Goal: Task Accomplishment & Management: Use online tool/utility

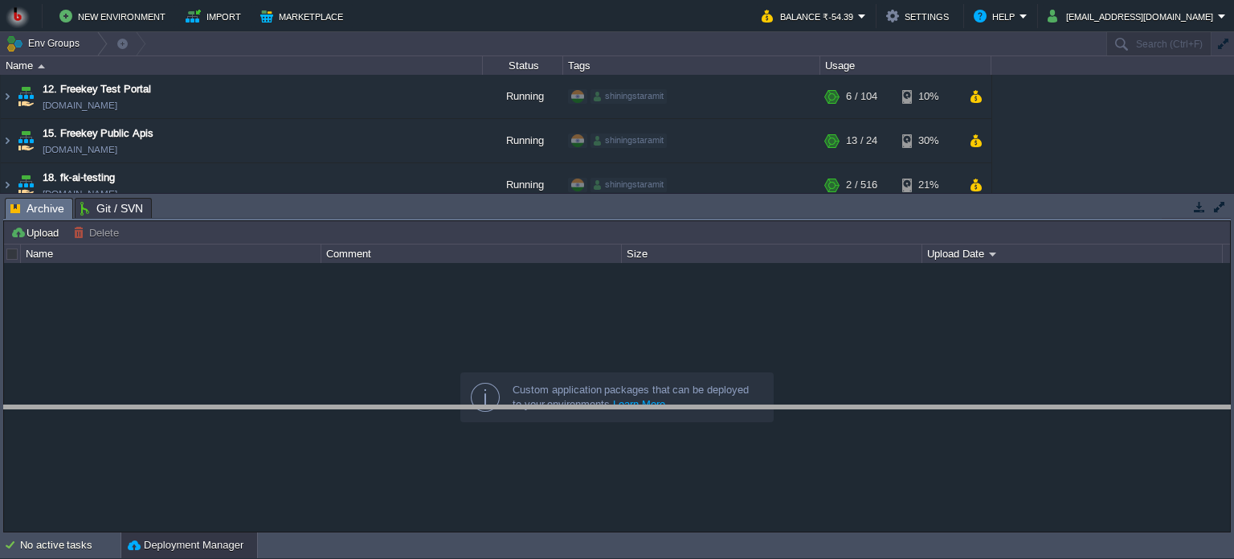
drag, startPoint x: 429, startPoint y: 207, endPoint x: 434, endPoint y: 415, distance: 207.4
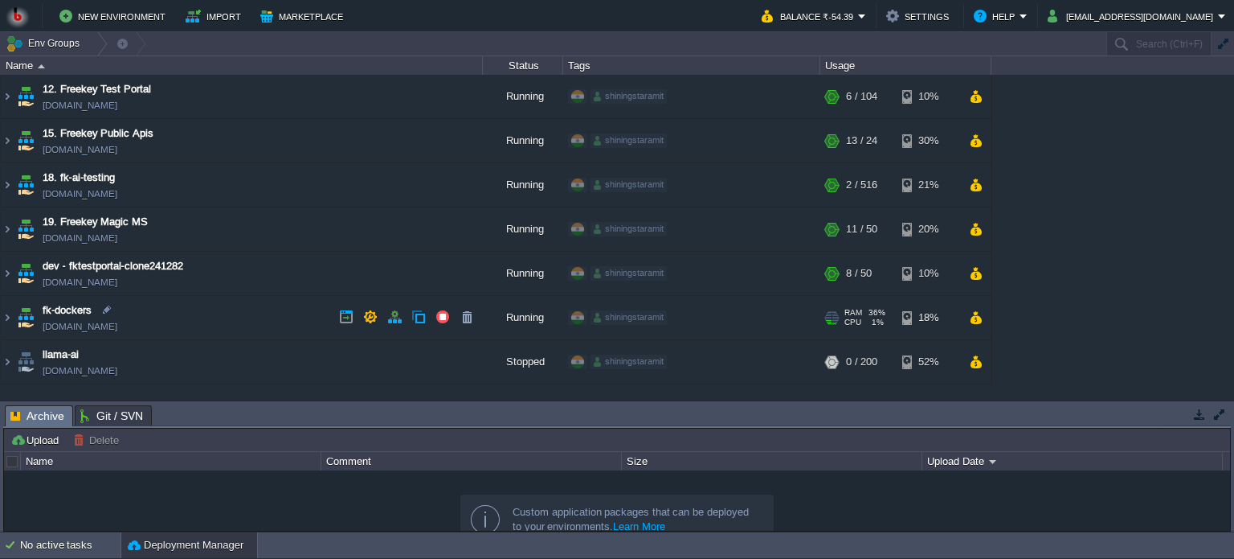
click at [225, 317] on td "fk-dockers [DOMAIN_NAME]" at bounding box center [242, 318] width 482 height 44
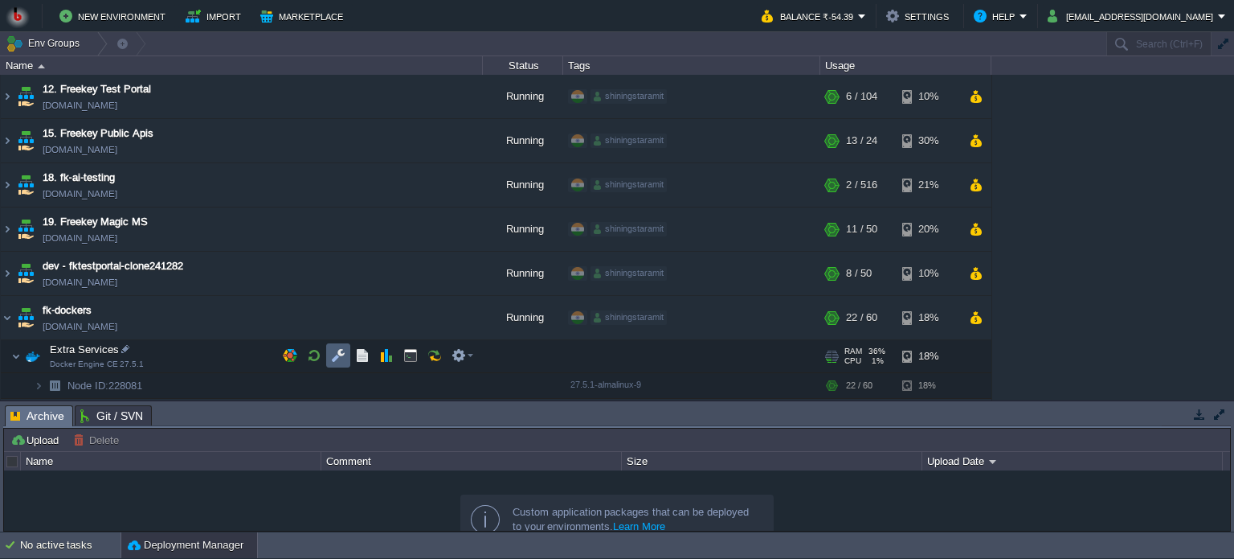
click at [331, 352] on button "button" at bounding box center [338, 355] width 14 height 14
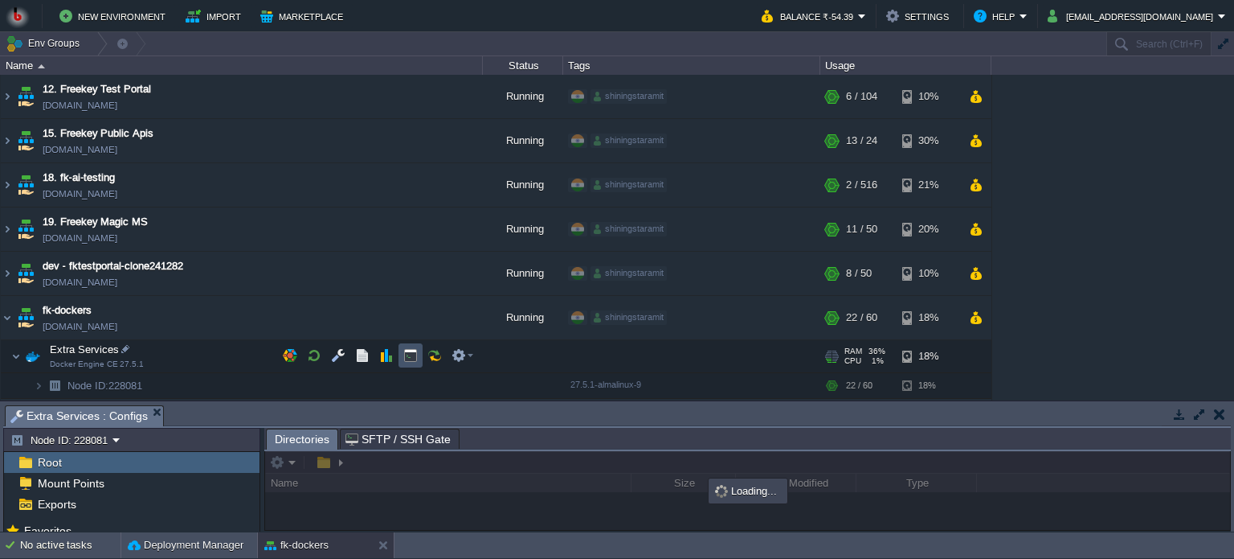
click at [409, 354] on button "button" at bounding box center [410, 355] width 14 height 14
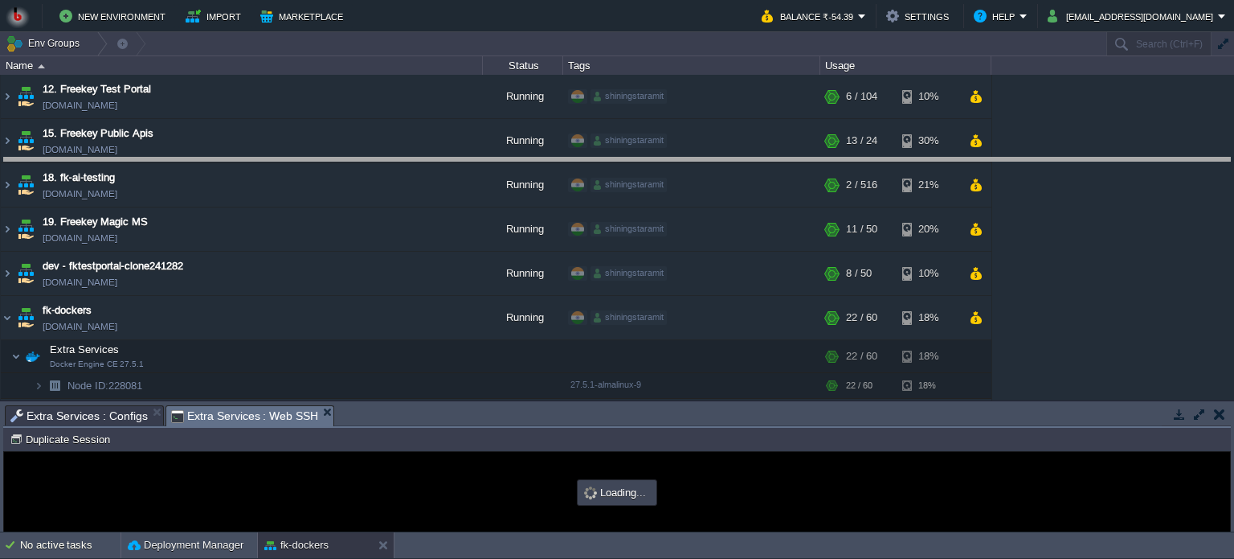
drag, startPoint x: 510, startPoint y: 420, endPoint x: 522, endPoint y: 161, distance: 259.9
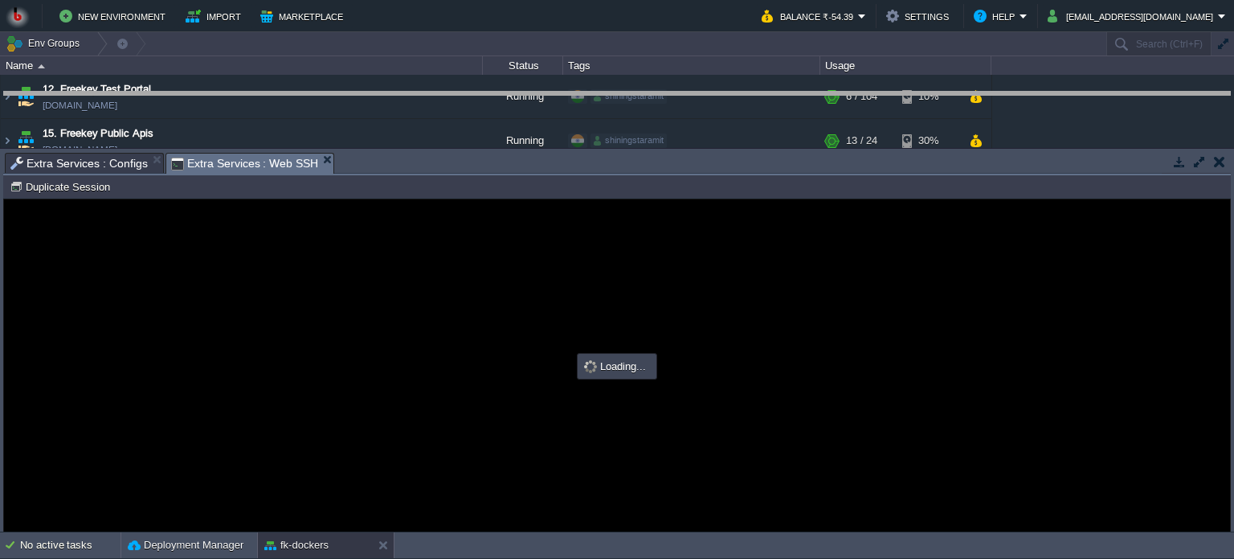
drag, startPoint x: 521, startPoint y: 169, endPoint x: 514, endPoint y: 108, distance: 61.5
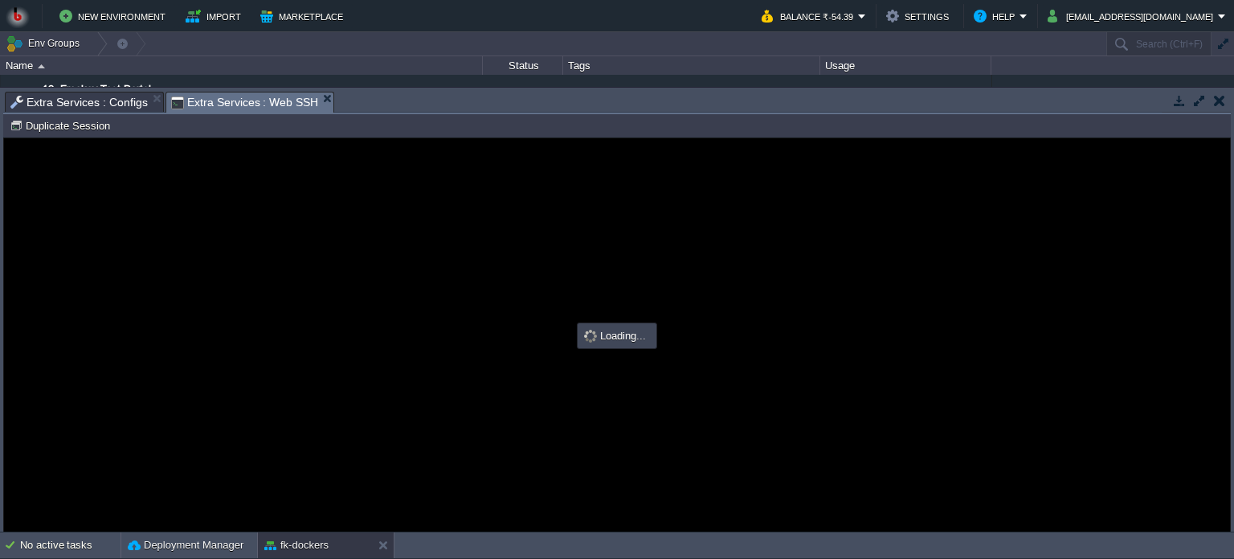
type input "#000000"
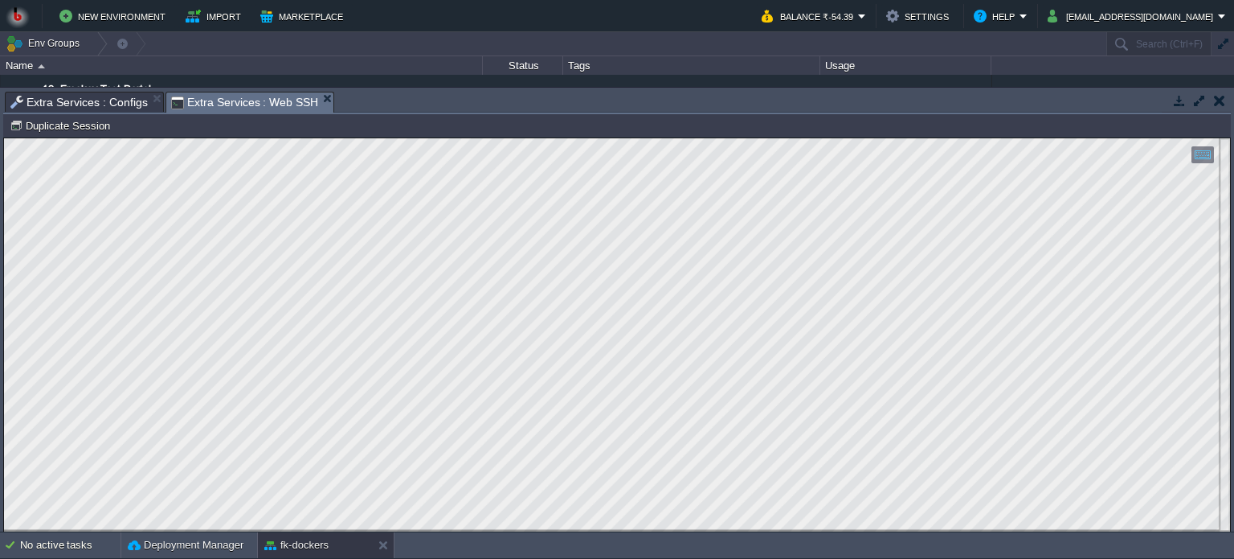
click at [87, 98] on span "Extra Services : Configs" at bounding box center [78, 101] width 137 height 19
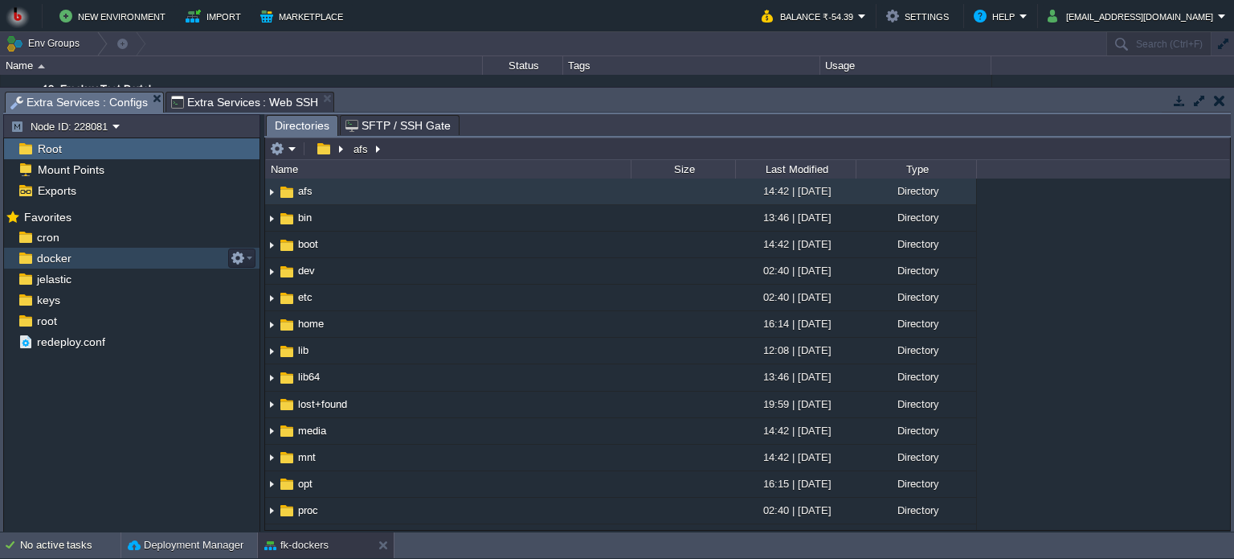
click at [78, 264] on div "docker" at bounding box center [132, 258] width 256 height 21
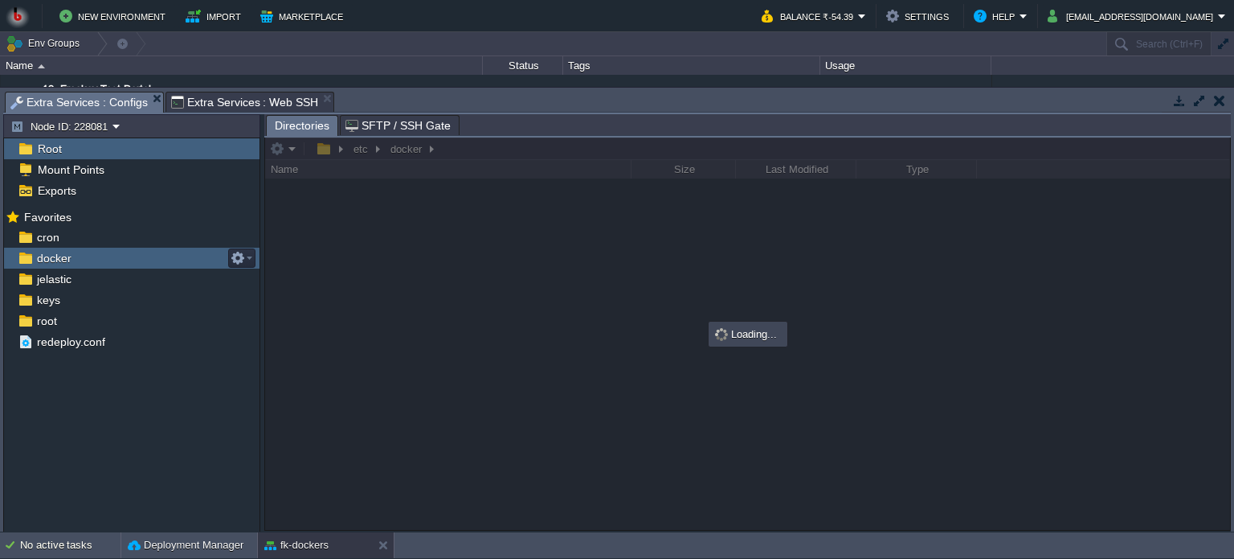
click at [78, 264] on div "docker" at bounding box center [132, 258] width 256 height 21
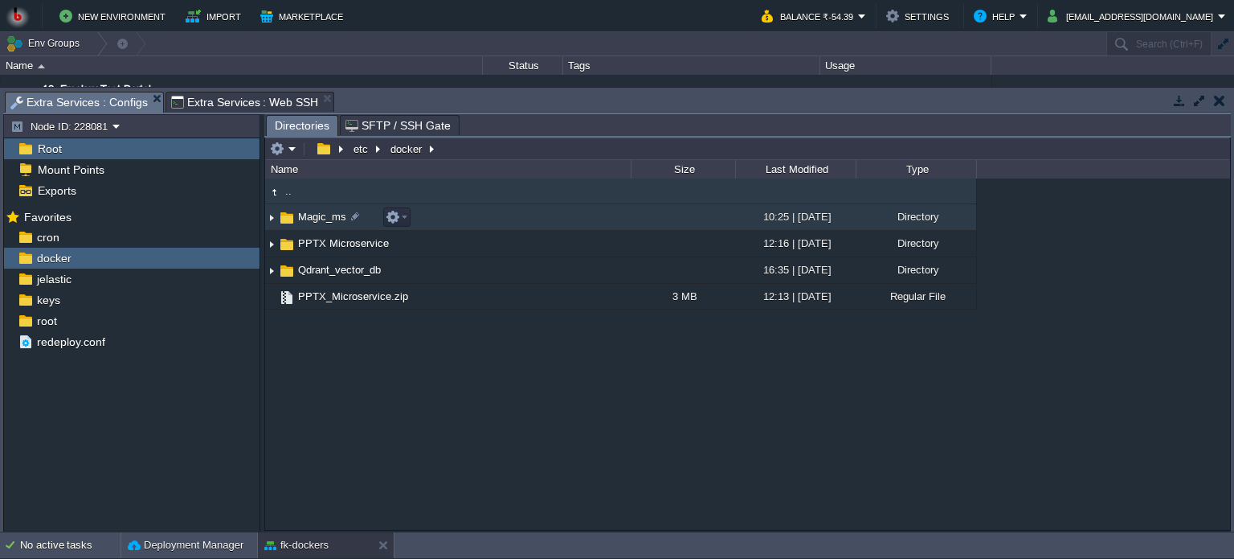
click at [531, 221] on td "Magic_ms" at bounding box center [448, 217] width 366 height 27
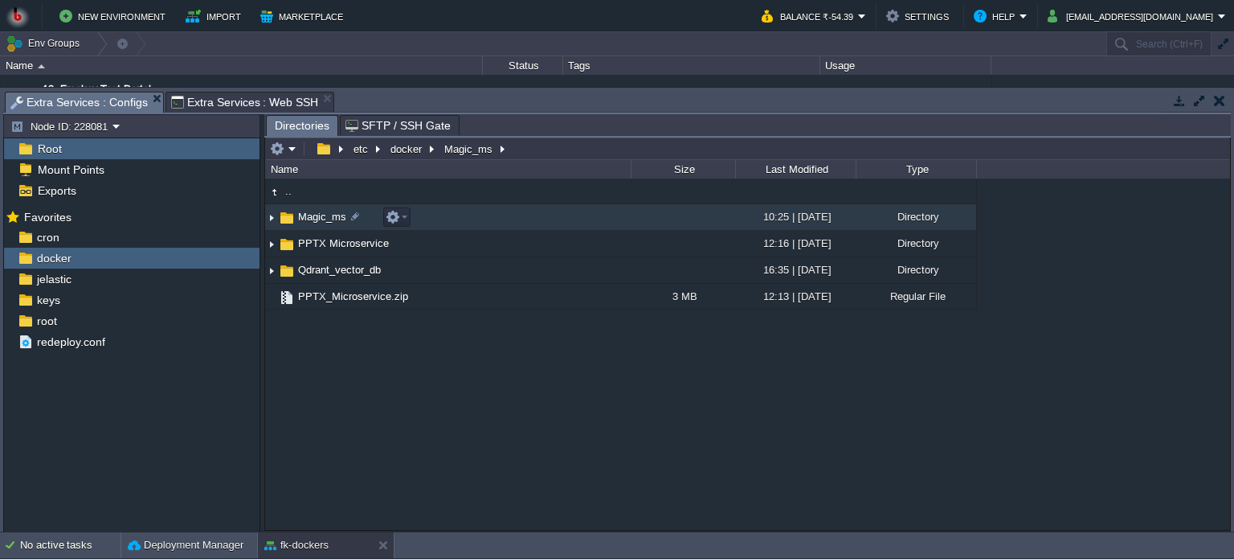
click at [531, 221] on td "Magic_ms" at bounding box center [448, 217] width 366 height 27
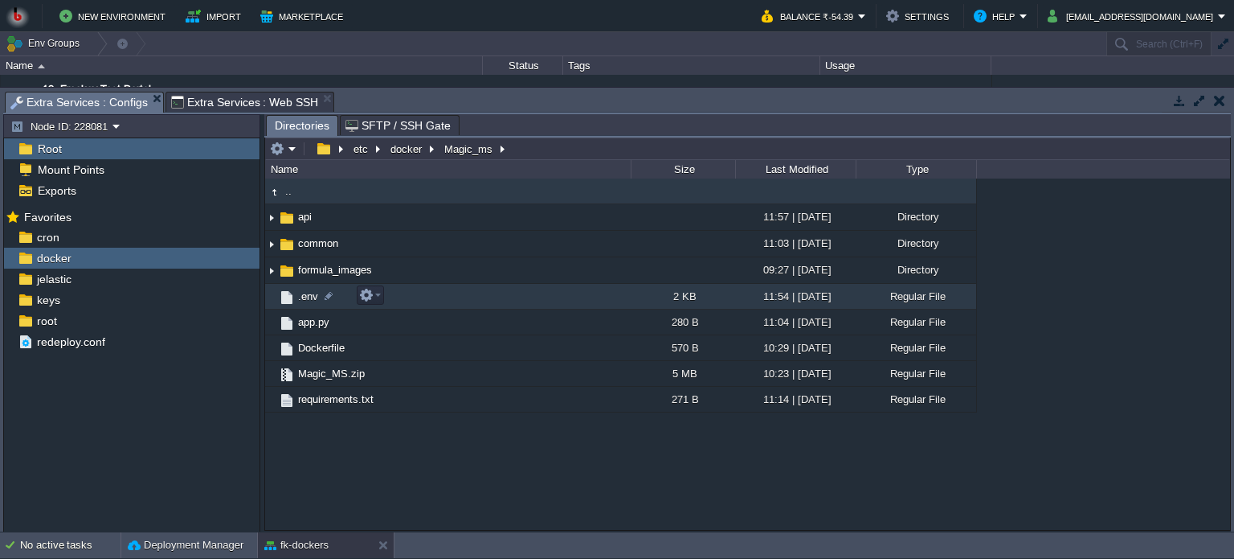
click at [472, 299] on td ".env" at bounding box center [448, 297] width 366 height 26
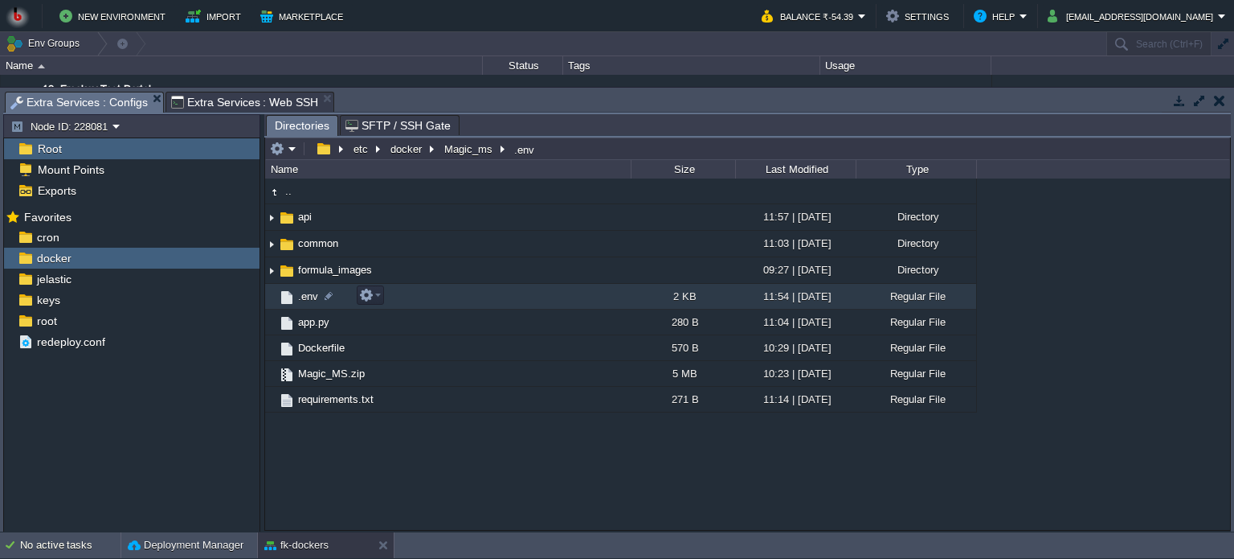
click at [472, 299] on td ".env" at bounding box center [448, 297] width 366 height 26
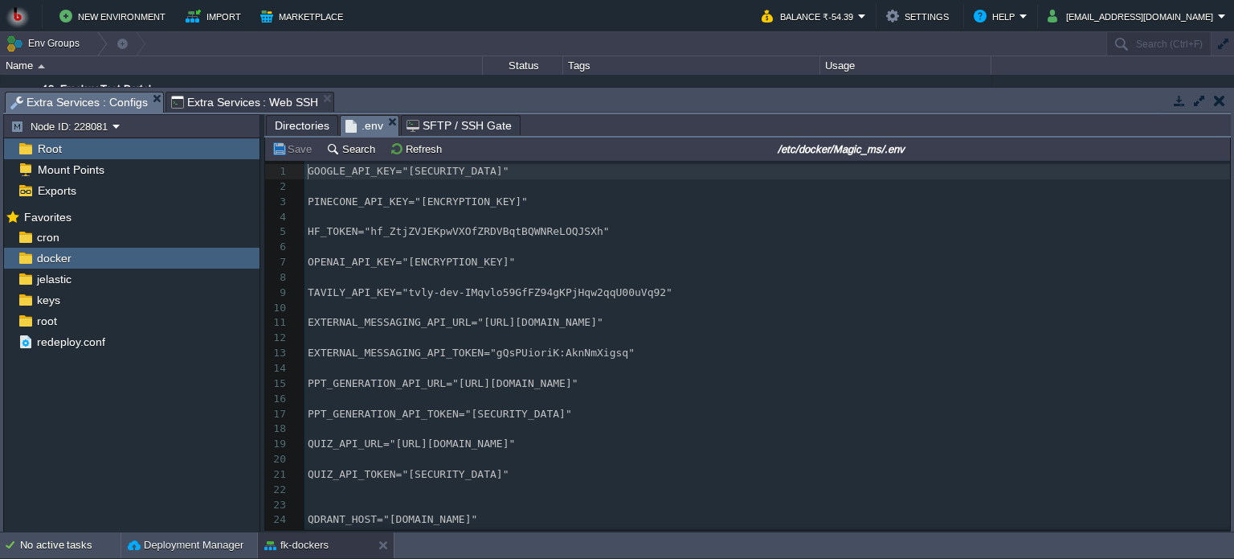
scroll to position [289, 0]
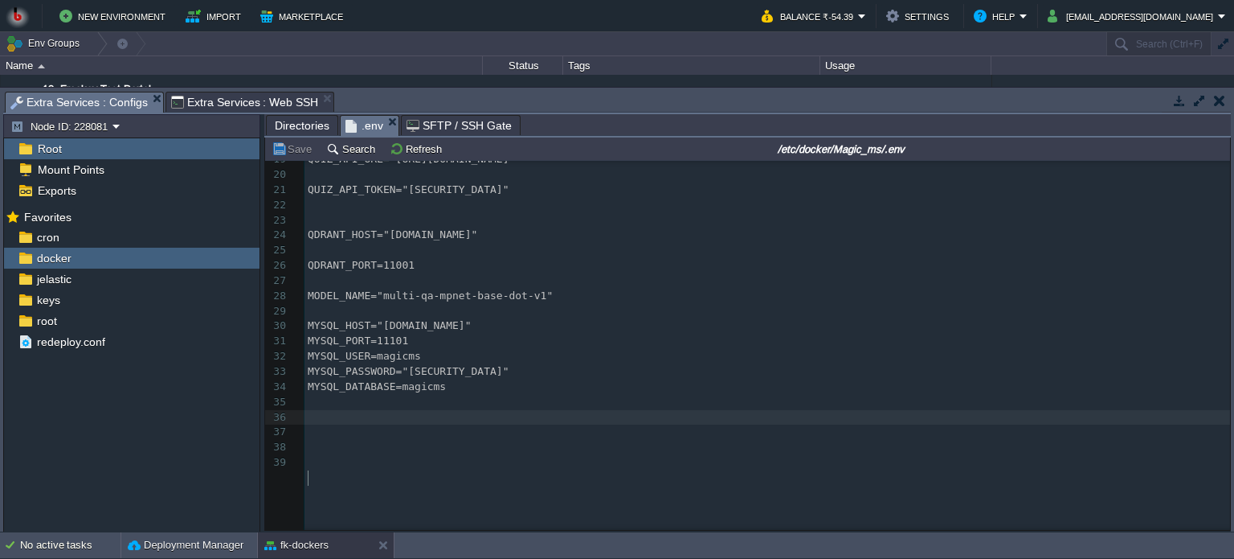
click at [355, 425] on pre "​" at bounding box center [768, 417] width 926 height 15
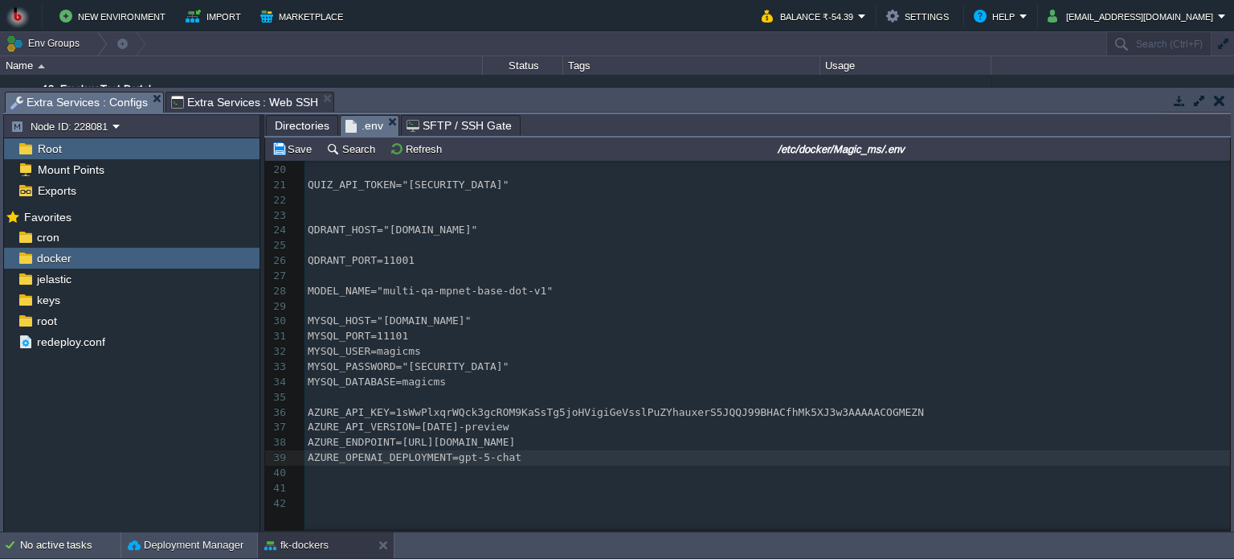
scroll to position [334, 0]
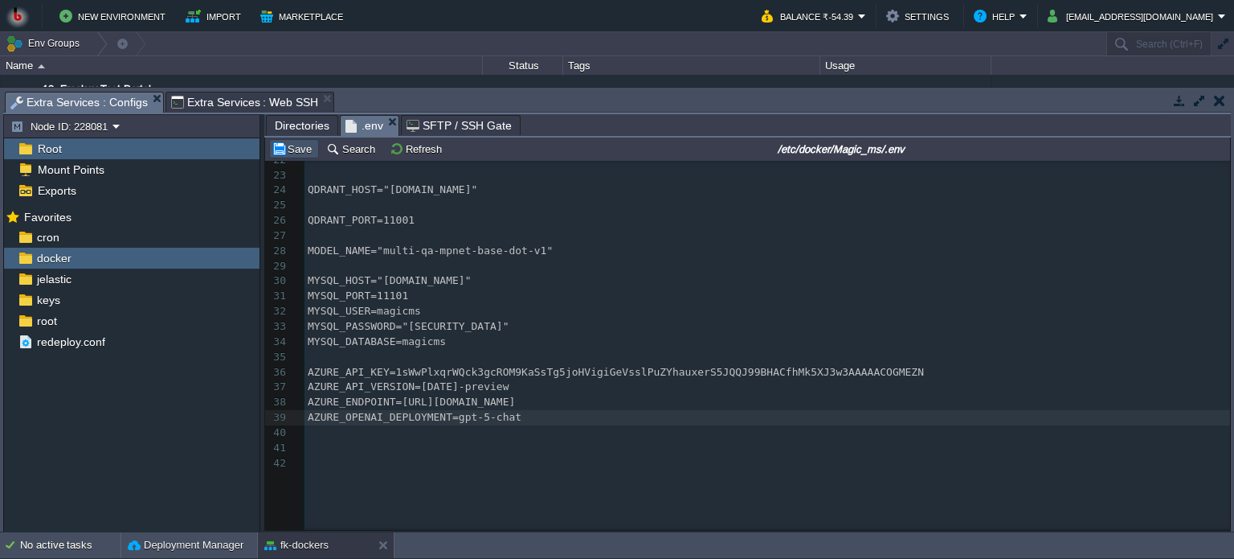
click at [297, 146] on button "Save" at bounding box center [294, 148] width 45 height 14
click at [306, 121] on span "Directories" at bounding box center [302, 125] width 55 height 19
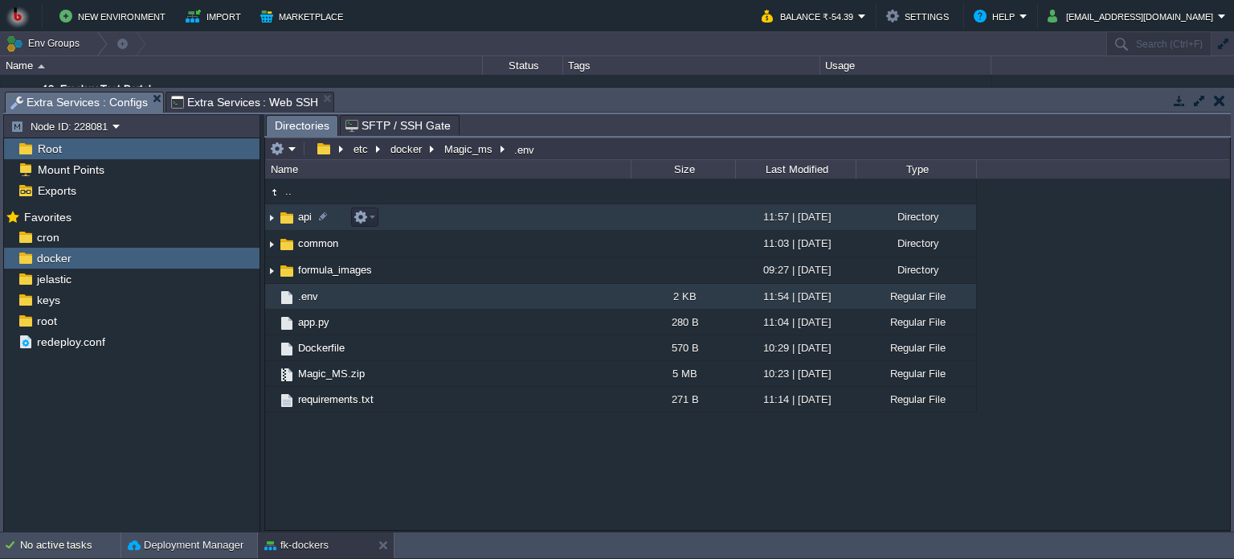
click at [471, 211] on td "api" at bounding box center [448, 217] width 366 height 27
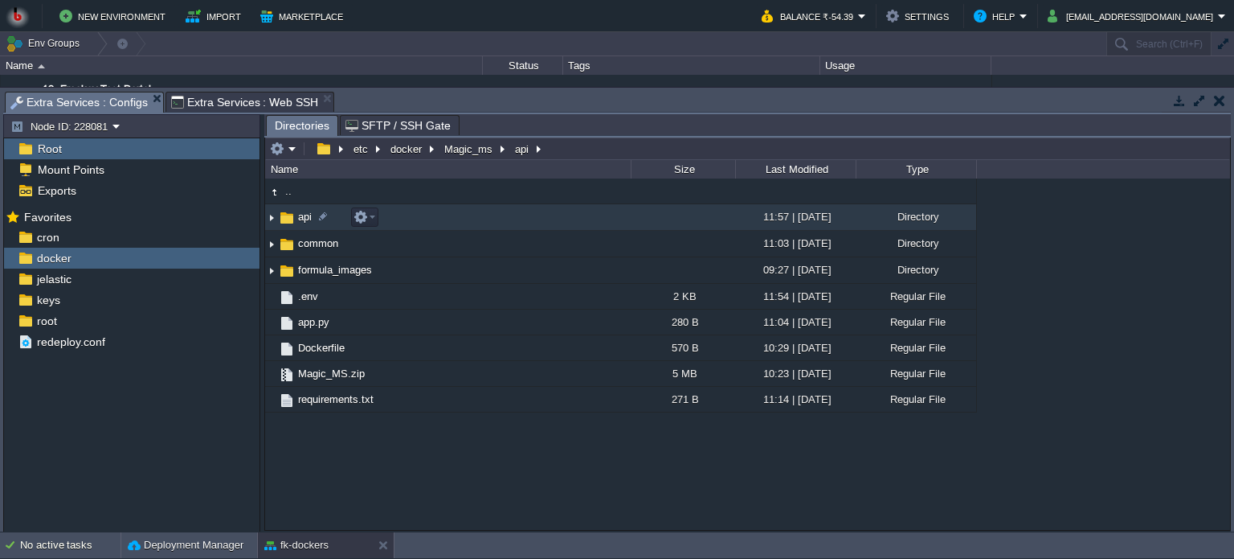
click at [448, 215] on td "api" at bounding box center [448, 217] width 366 height 27
click at [453, 219] on td "api" at bounding box center [448, 217] width 366 height 27
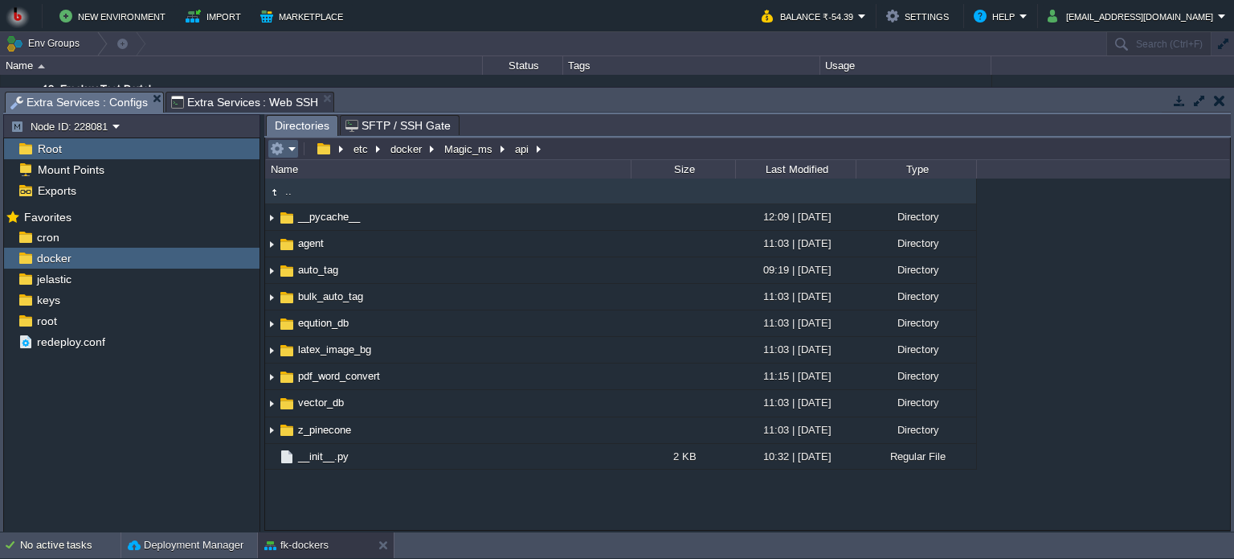
click at [294, 150] on em at bounding box center [283, 148] width 27 height 14
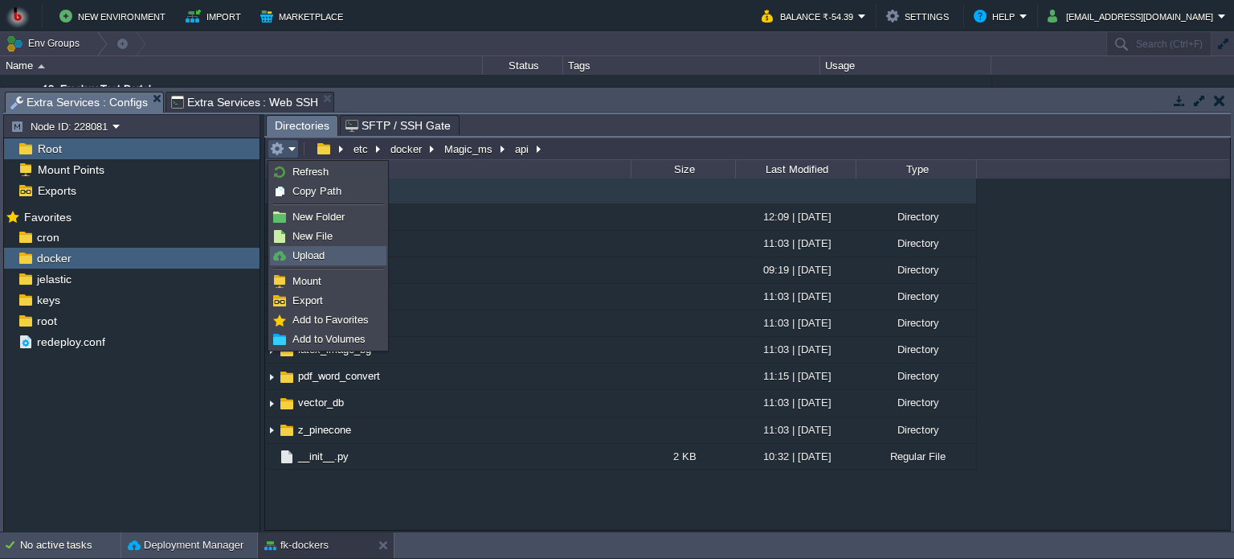
click at [324, 253] on span "Upload" at bounding box center [309, 255] width 32 height 12
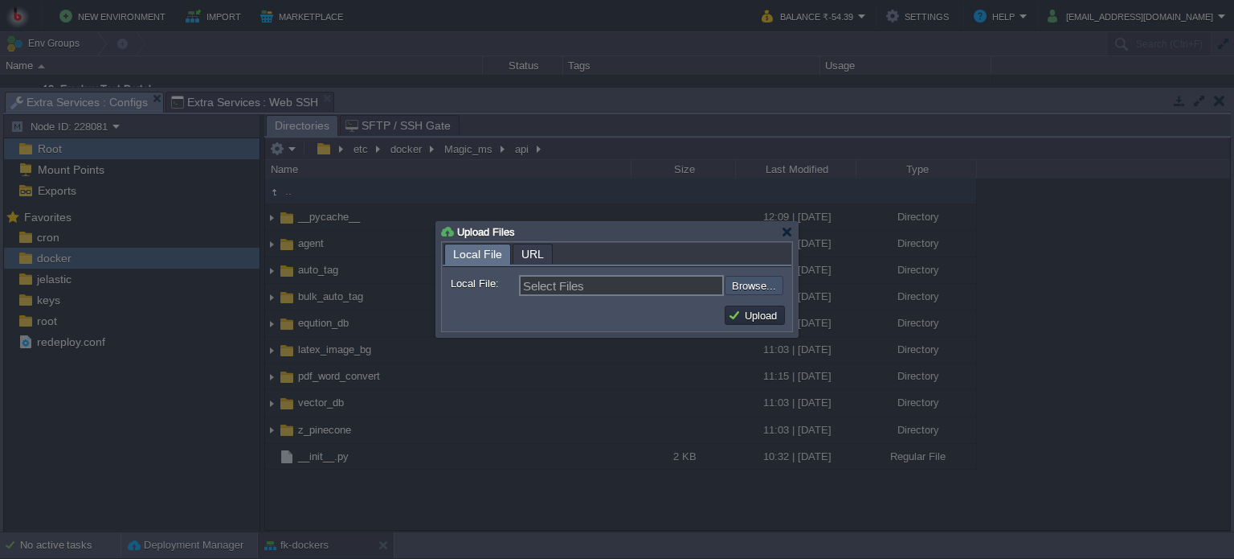
click at [765, 285] on input "file" at bounding box center [681, 285] width 203 height 19
click at [789, 231] on div at bounding box center [787, 232] width 12 height 12
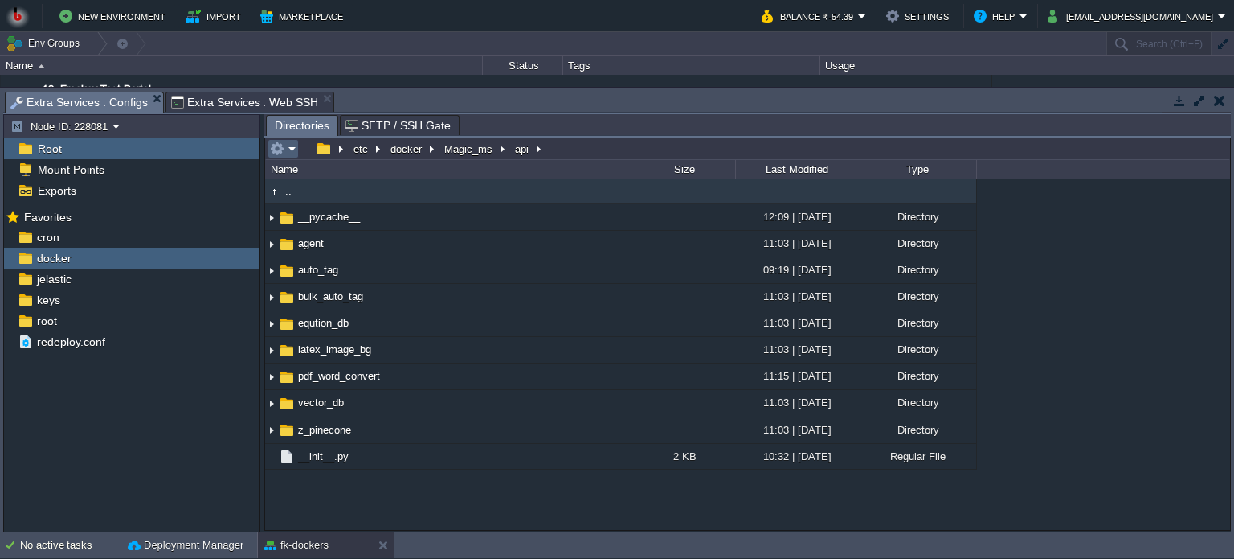
click at [290, 149] on em at bounding box center [283, 148] width 27 height 14
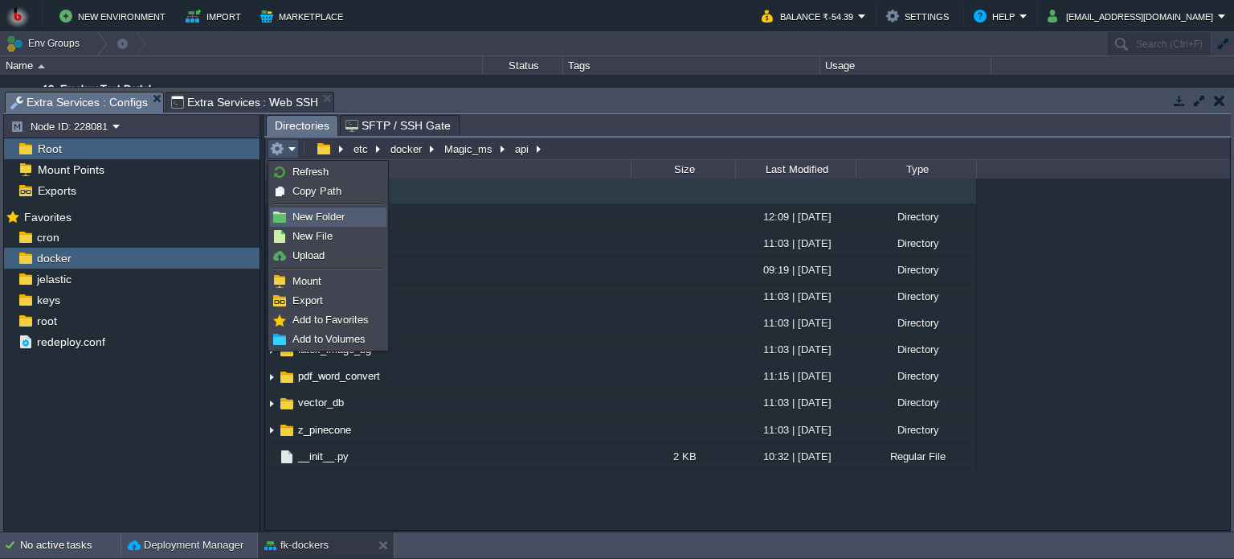
click at [314, 212] on span "New Folder" at bounding box center [319, 217] width 52 height 12
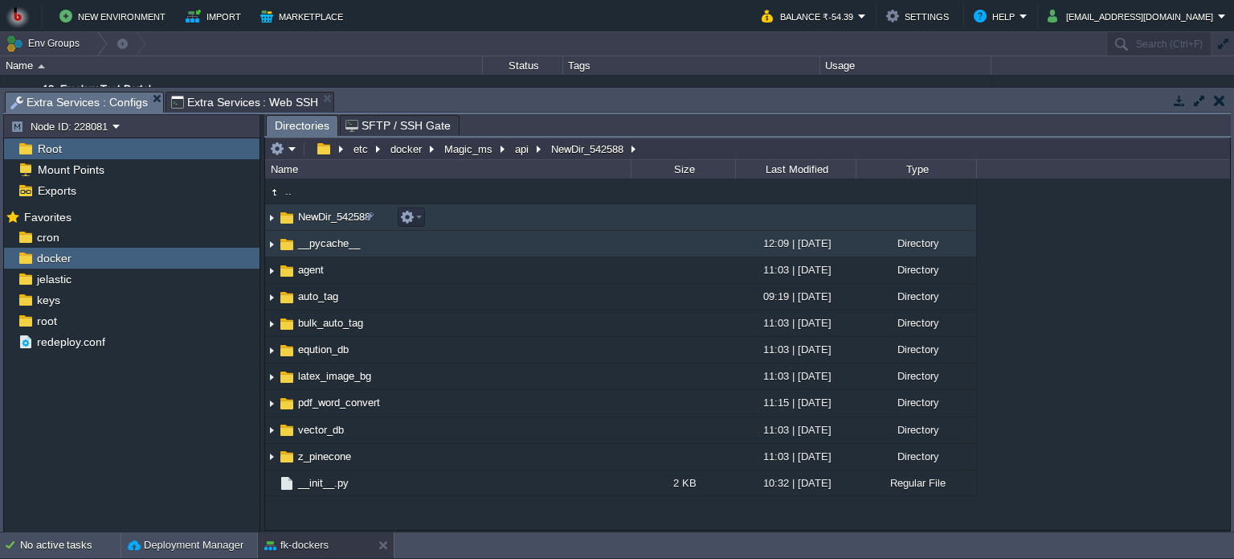
scroll to position [0, 0]
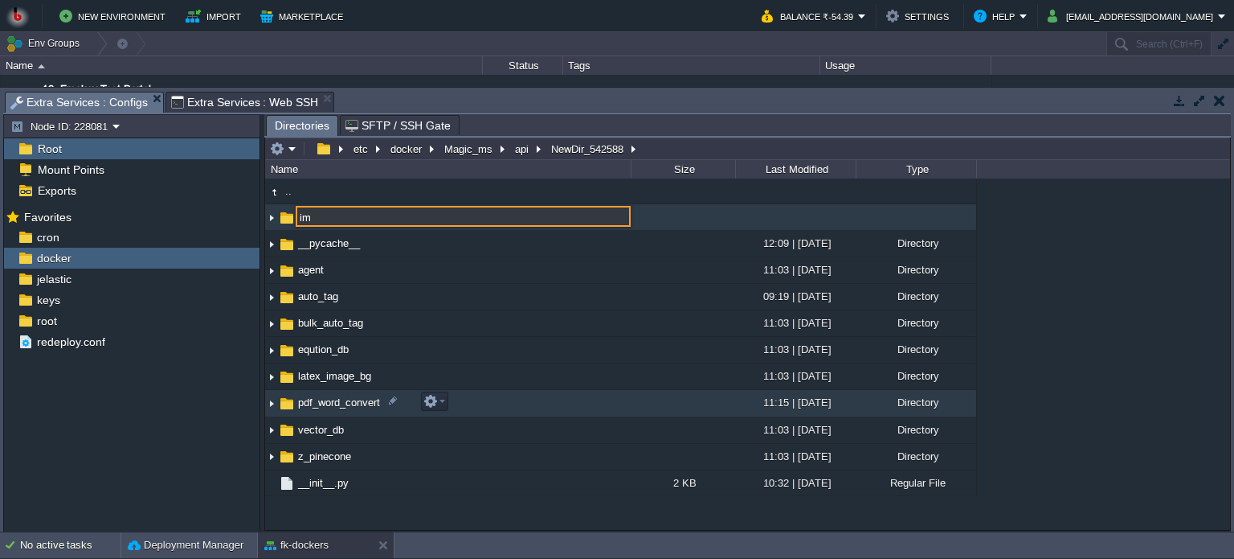
type input "i"
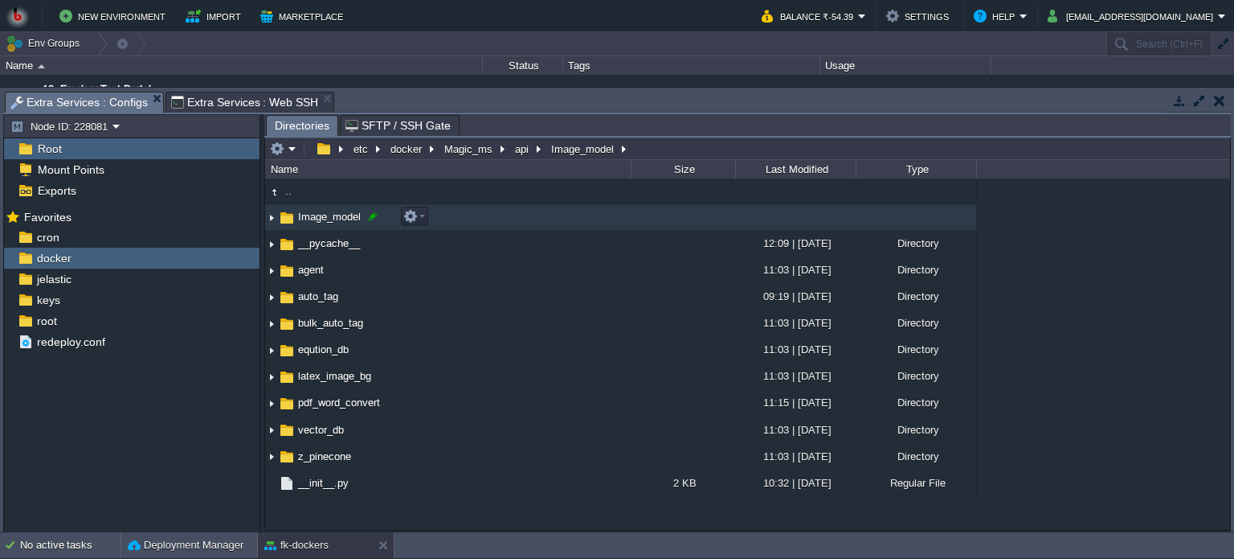
click at [373, 218] on div at bounding box center [373, 216] width 14 height 14
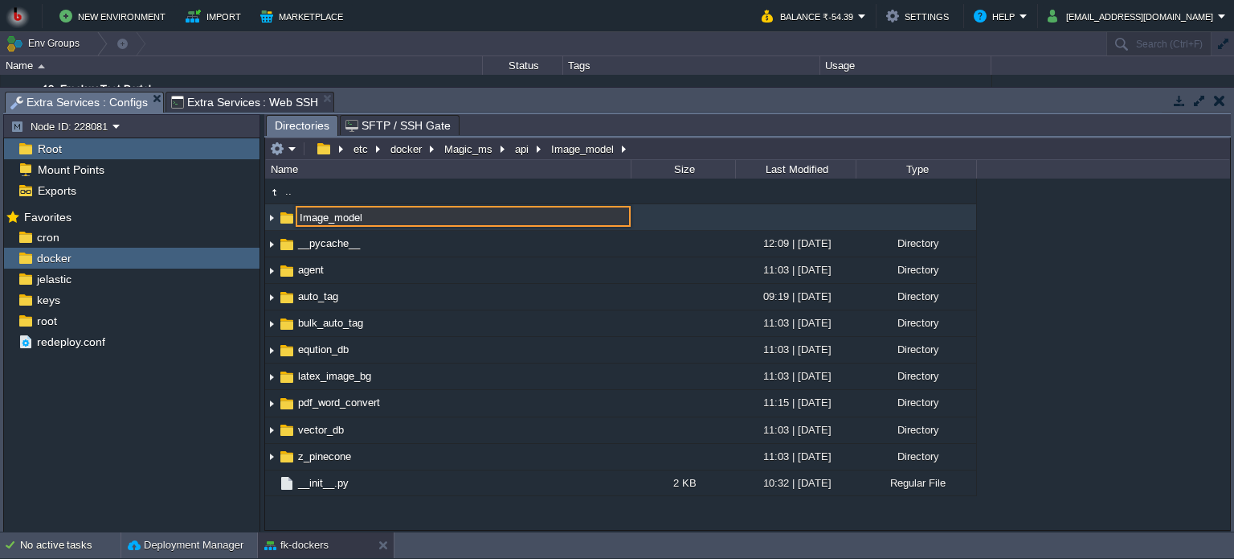
click at [304, 224] on input "Image_model" at bounding box center [463, 216] width 335 height 21
type input "image_model"
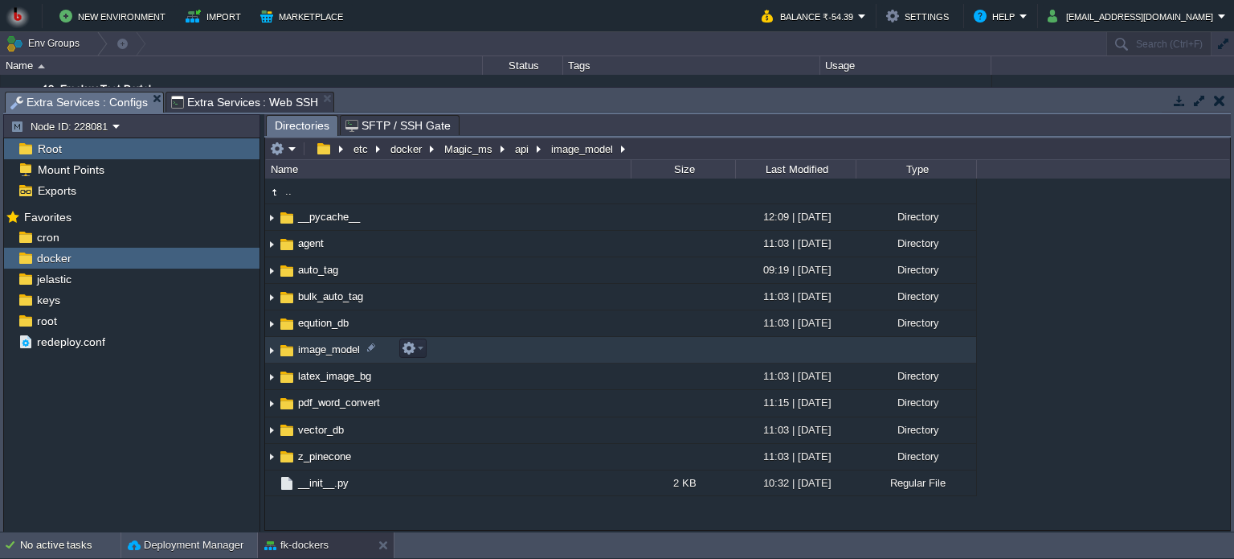
click at [478, 346] on td "image_model" at bounding box center [448, 350] width 366 height 27
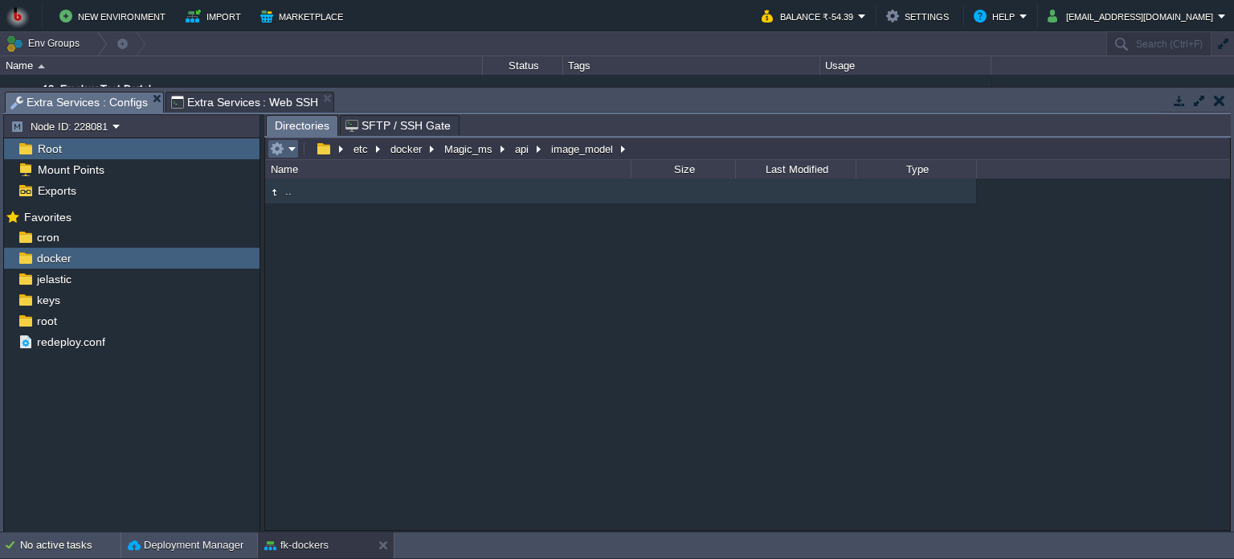
click at [284, 144] on em at bounding box center [283, 148] width 27 height 14
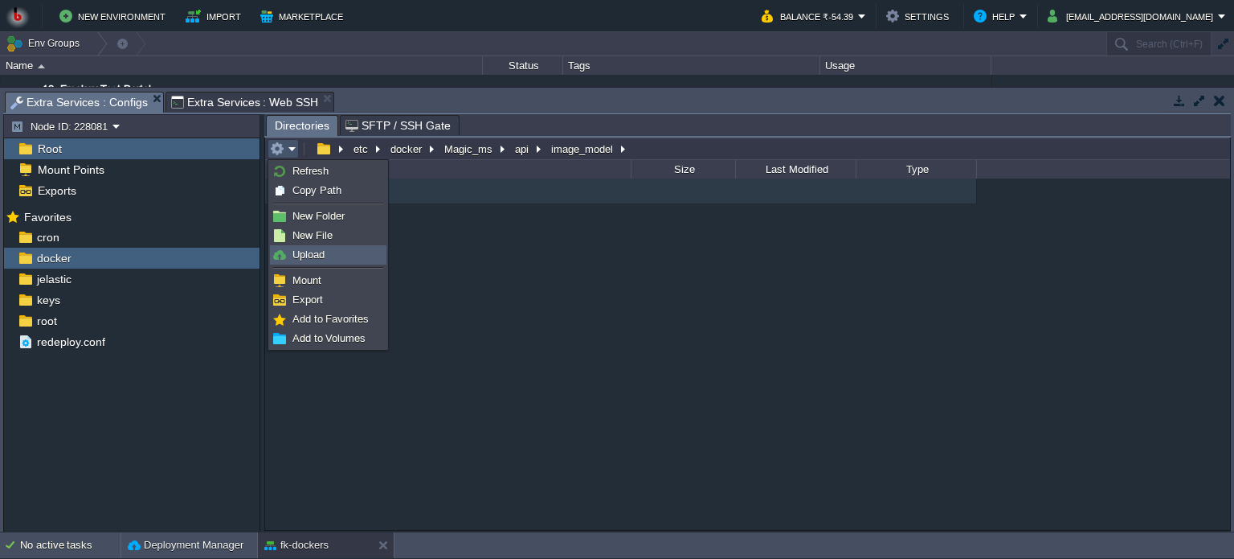
click at [313, 256] on span "Upload" at bounding box center [309, 254] width 32 height 12
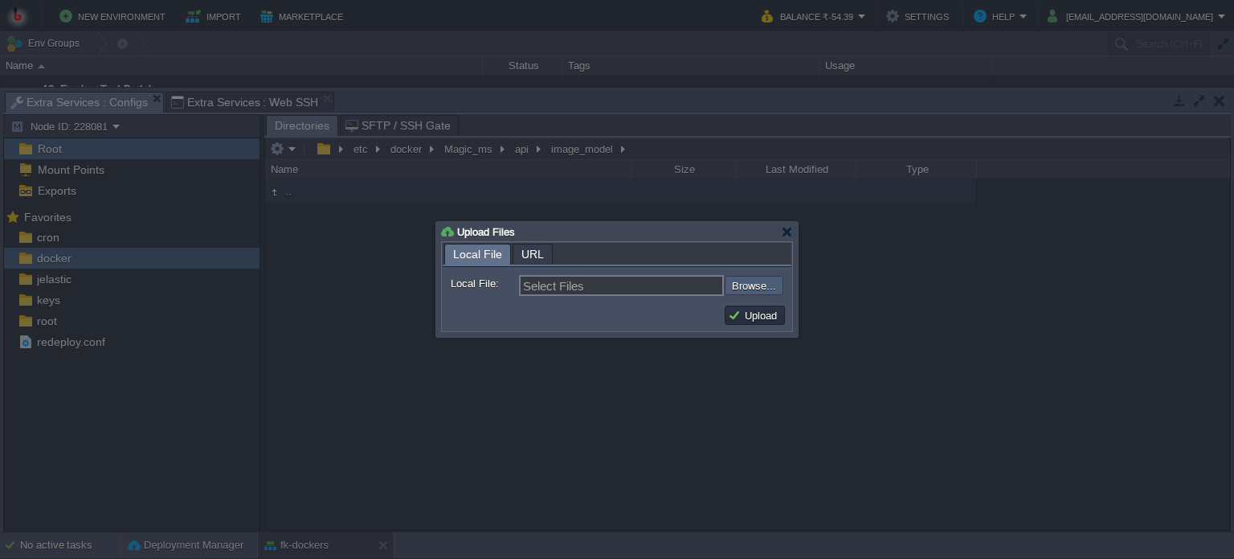
click at [747, 284] on input "file" at bounding box center [681, 285] width 203 height 19
type input "C:\fakepath\routes.py"
type input "routes.py"
click at [745, 282] on input "file" at bounding box center [681, 285] width 203 height 19
click at [746, 317] on button "Upload" at bounding box center [755, 315] width 54 height 14
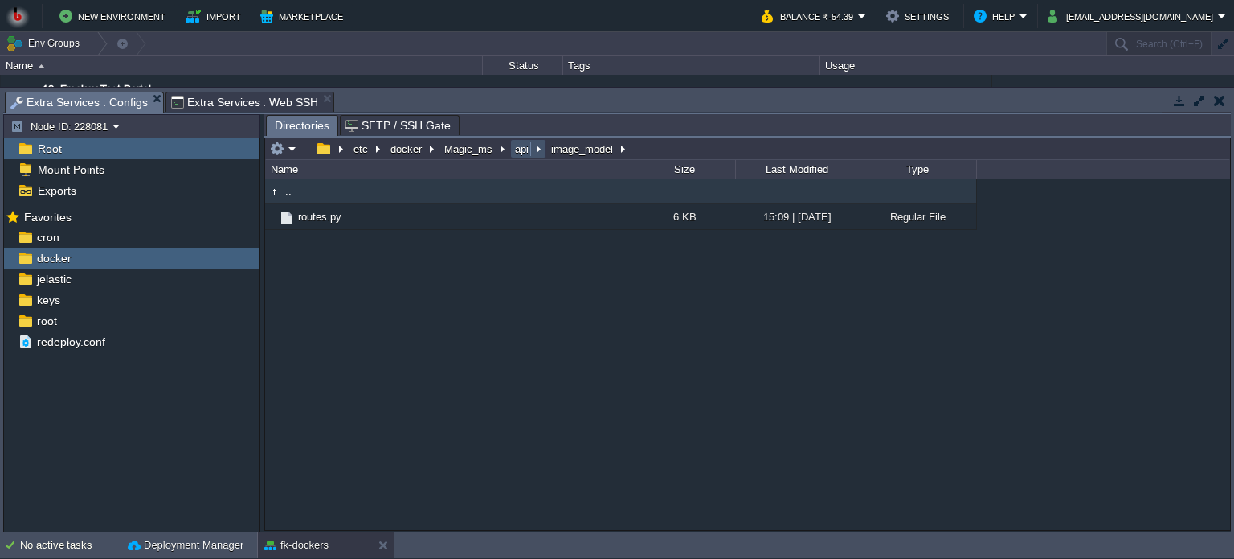
click at [514, 152] on button "api" at bounding box center [523, 148] width 20 height 14
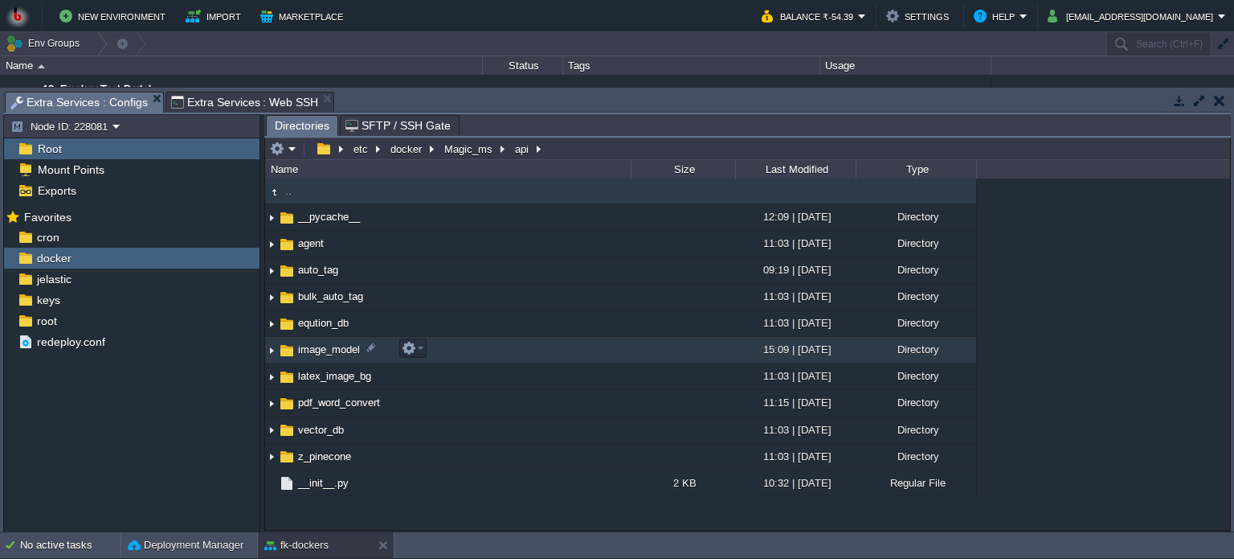
click at [498, 348] on td "image_model" at bounding box center [448, 350] width 366 height 27
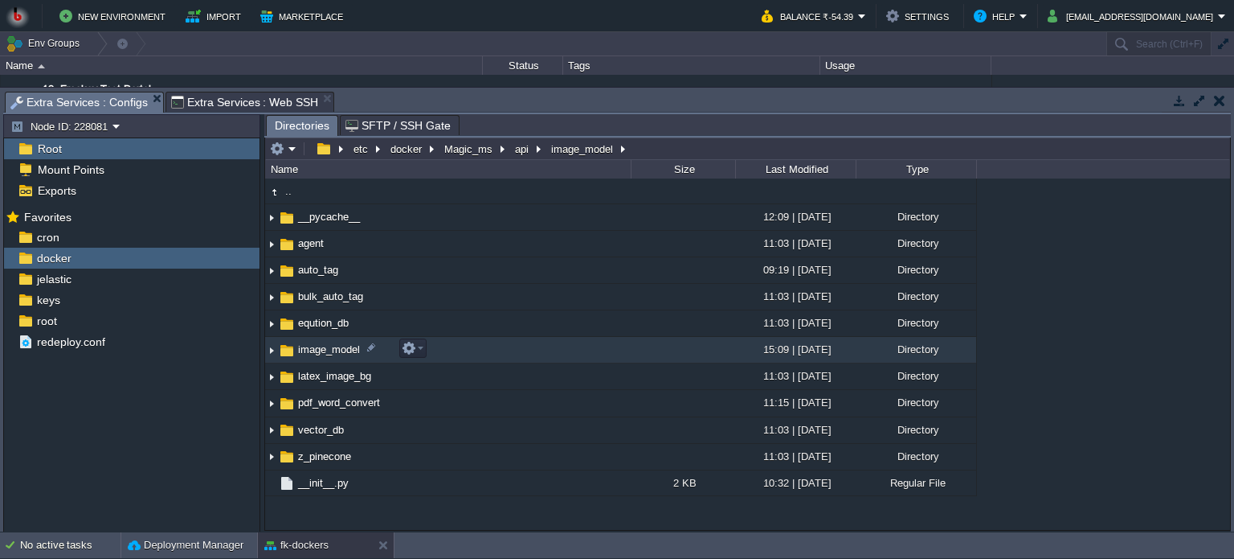
click at [498, 348] on td "image_model" at bounding box center [448, 350] width 366 height 27
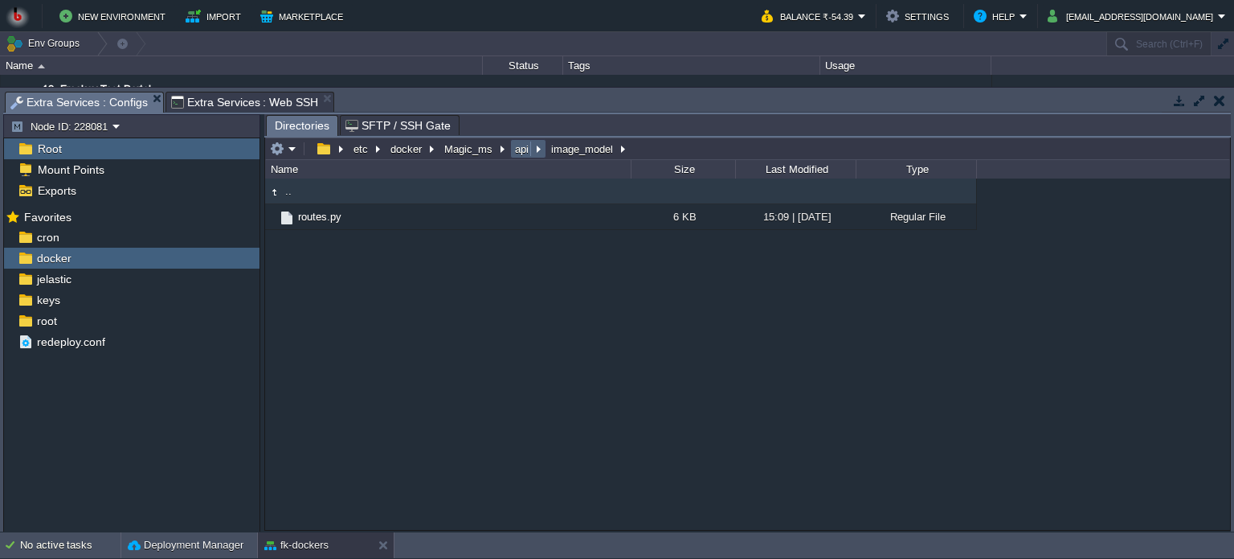
click at [519, 147] on button "api" at bounding box center [523, 148] width 20 height 14
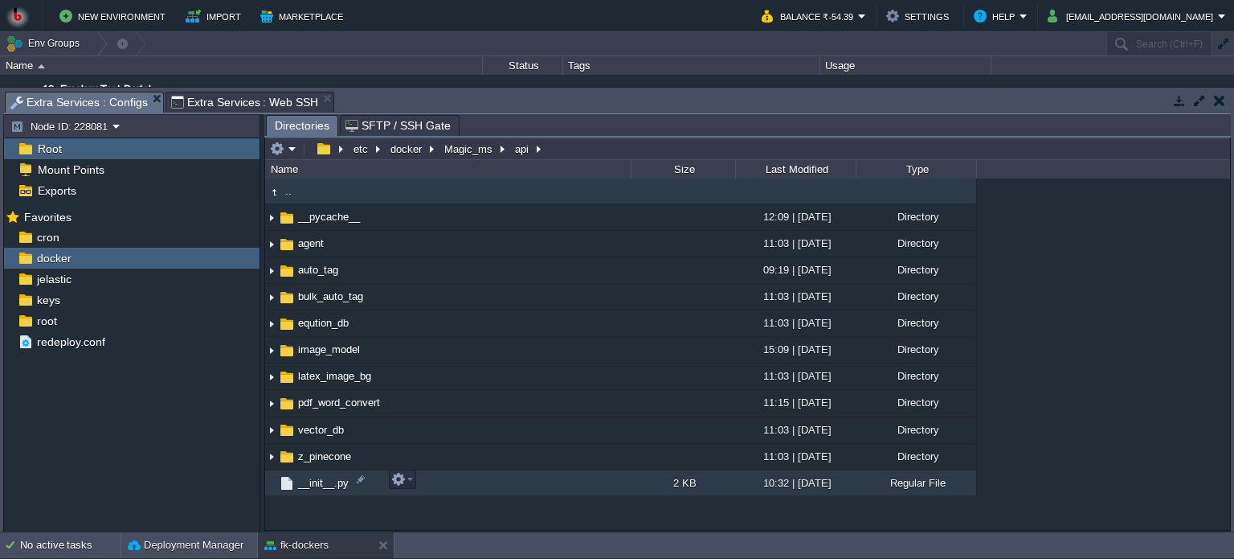
click at [444, 482] on td "__init__.py" at bounding box center [448, 483] width 366 height 26
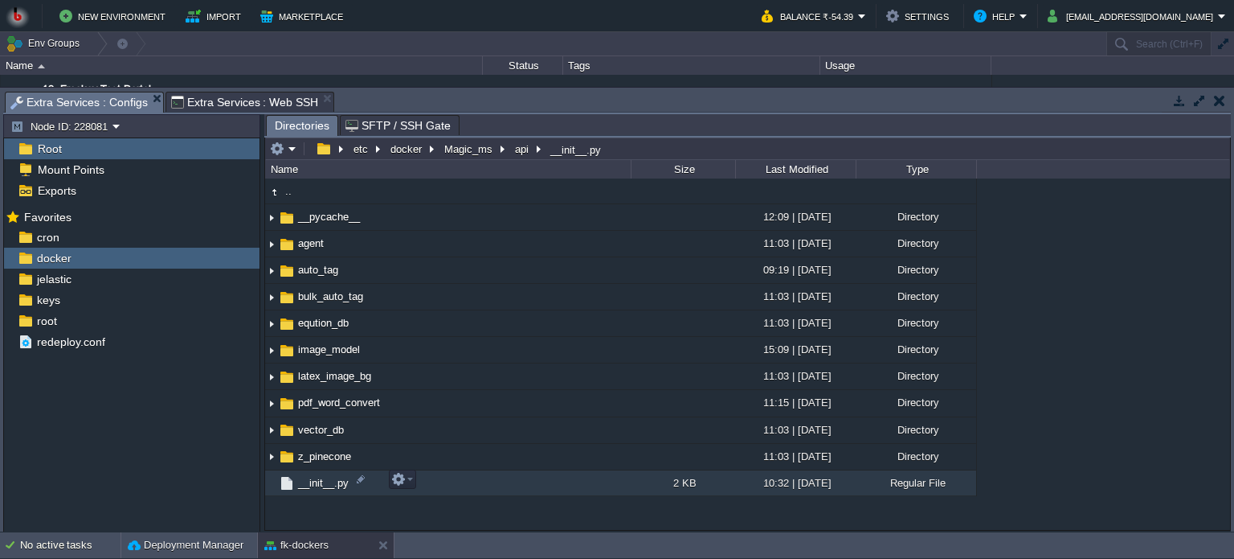
click at [444, 482] on td "__init__.py" at bounding box center [448, 483] width 366 height 26
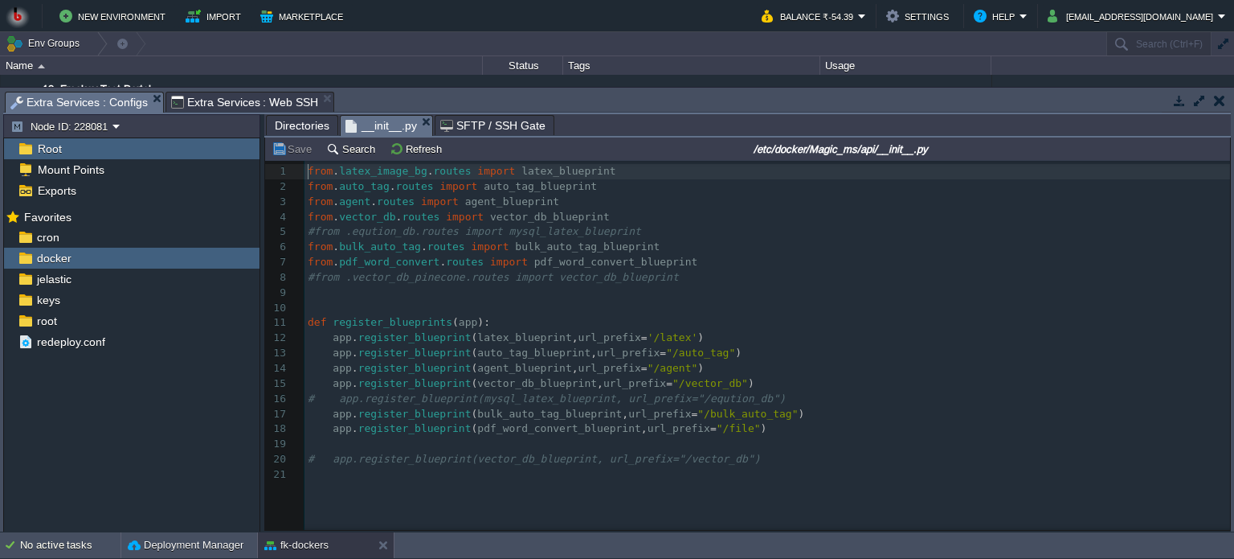
scroll to position [5, 0]
click at [673, 264] on div "21 1 from . latex_image_bg . routes import latex_blueprint 2 from . auto_tag . …" at bounding box center [770, 323] width 931 height 318
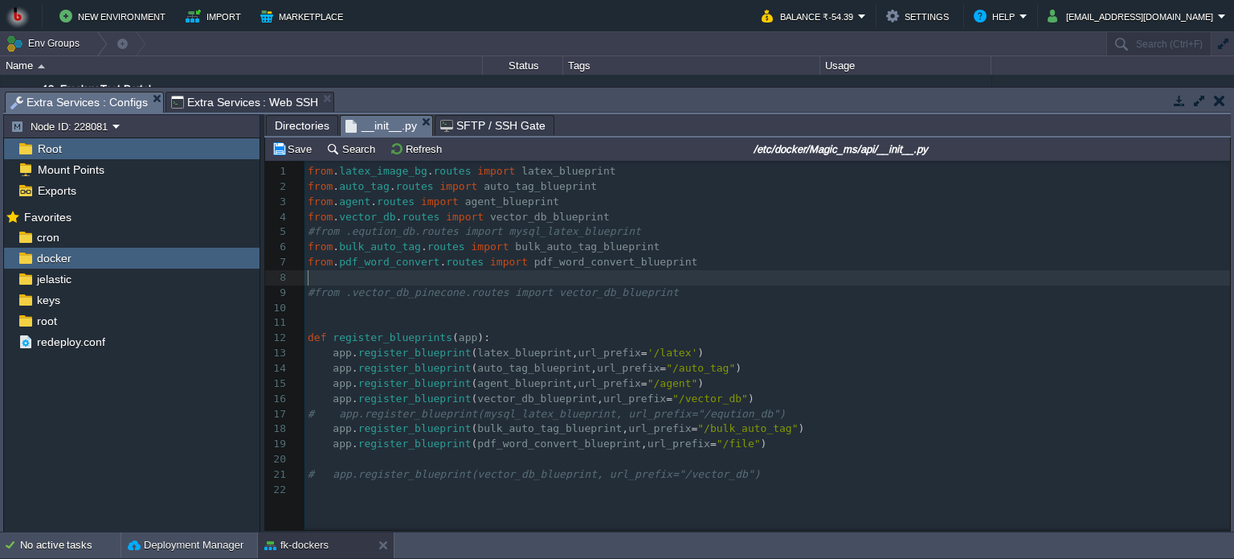
click at [329, 459] on pre "​" at bounding box center [770, 459] width 931 height 15
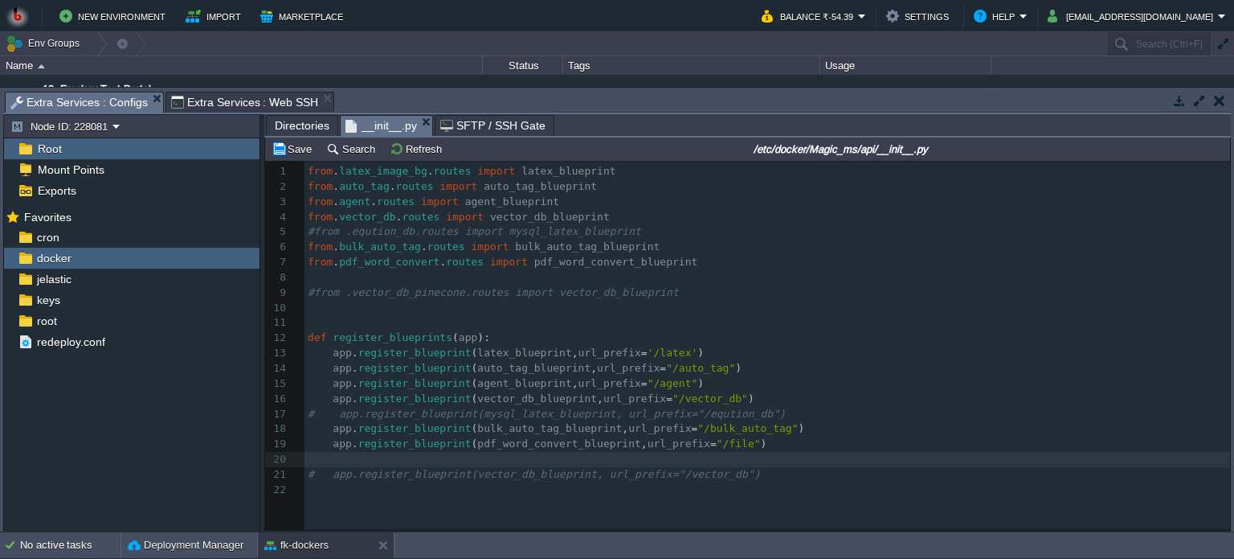
click at [334, 458] on pre "​" at bounding box center [770, 459] width 931 height 15
click at [310, 278] on div "xxxxxxxxxx 1 from . latex_image_bg . routes import latex_blueprint 2 from . aut…" at bounding box center [770, 331] width 931 height 334
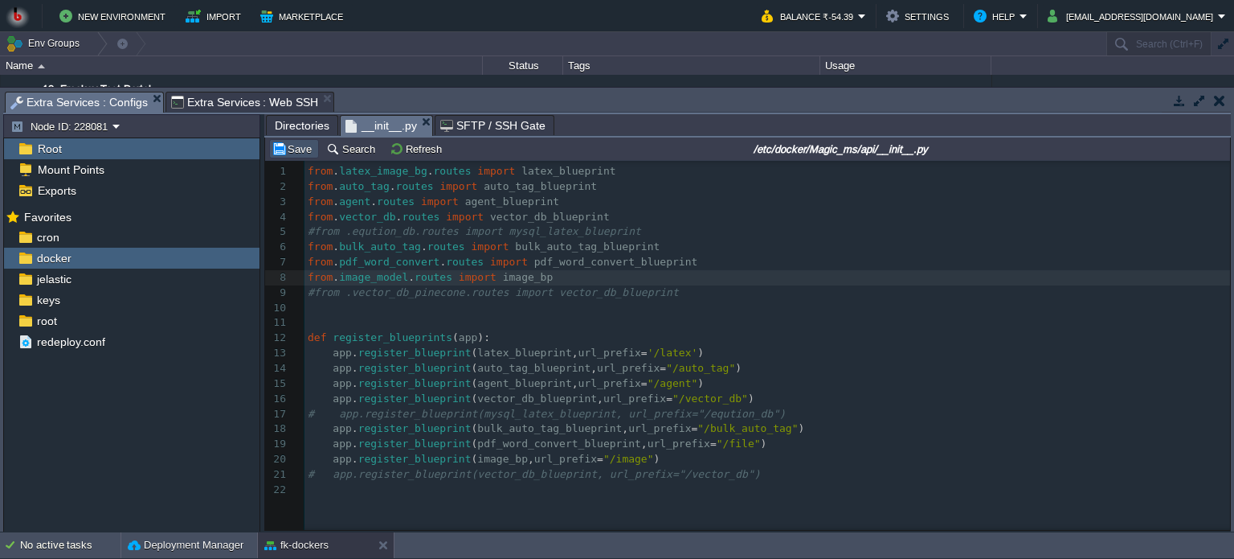
click at [289, 149] on button "Save" at bounding box center [294, 148] width 45 height 14
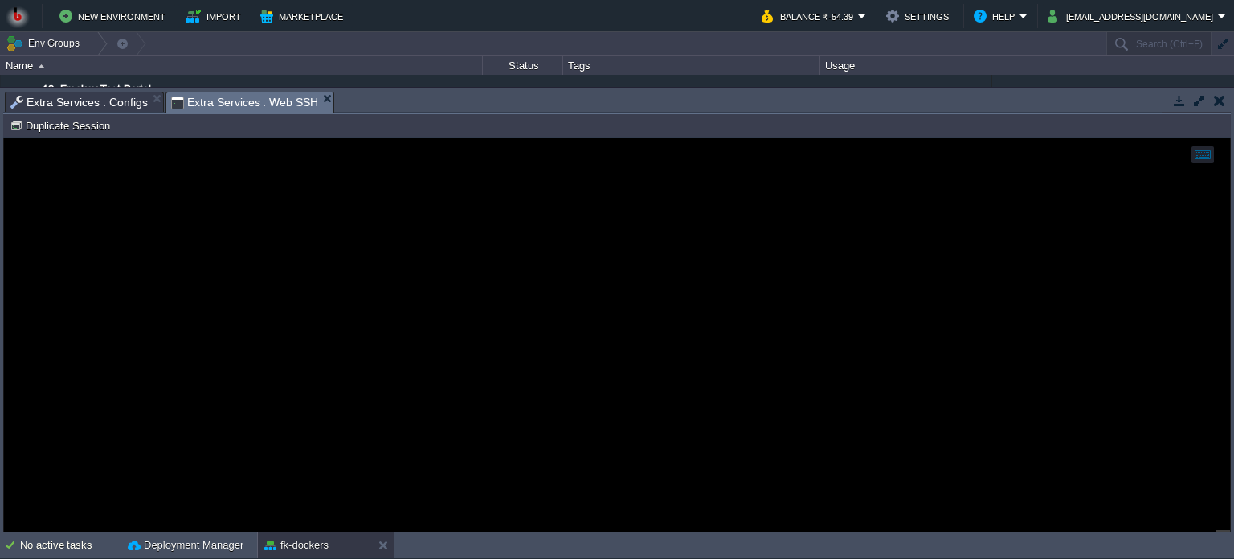
click at [212, 104] on span "Extra Services : Web SSH" at bounding box center [245, 102] width 148 height 20
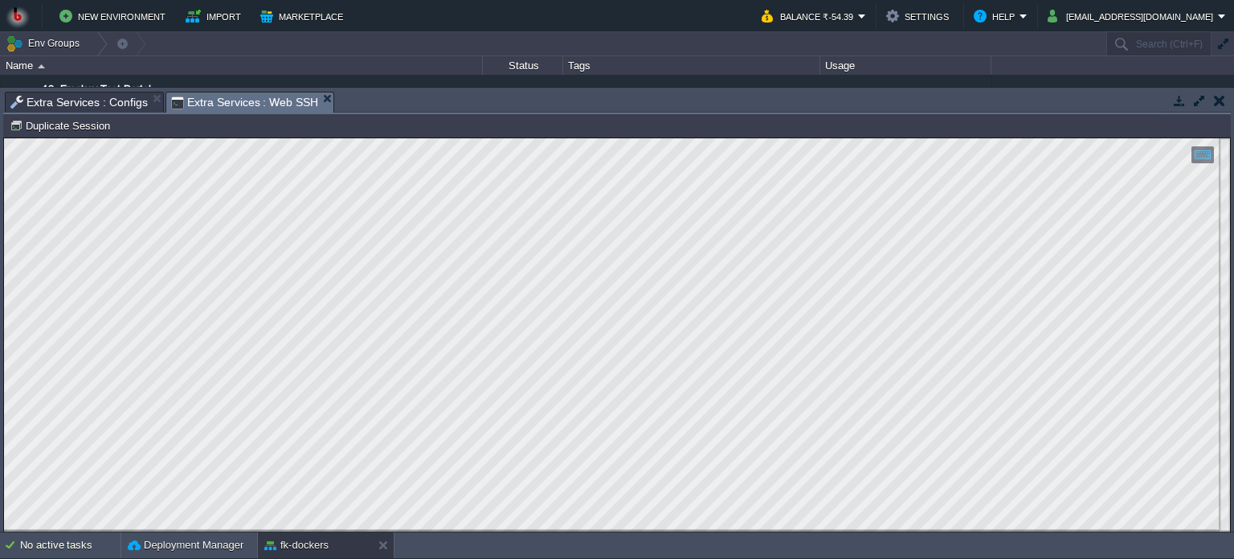
click at [90, 103] on span "Extra Services : Configs" at bounding box center [78, 101] width 137 height 19
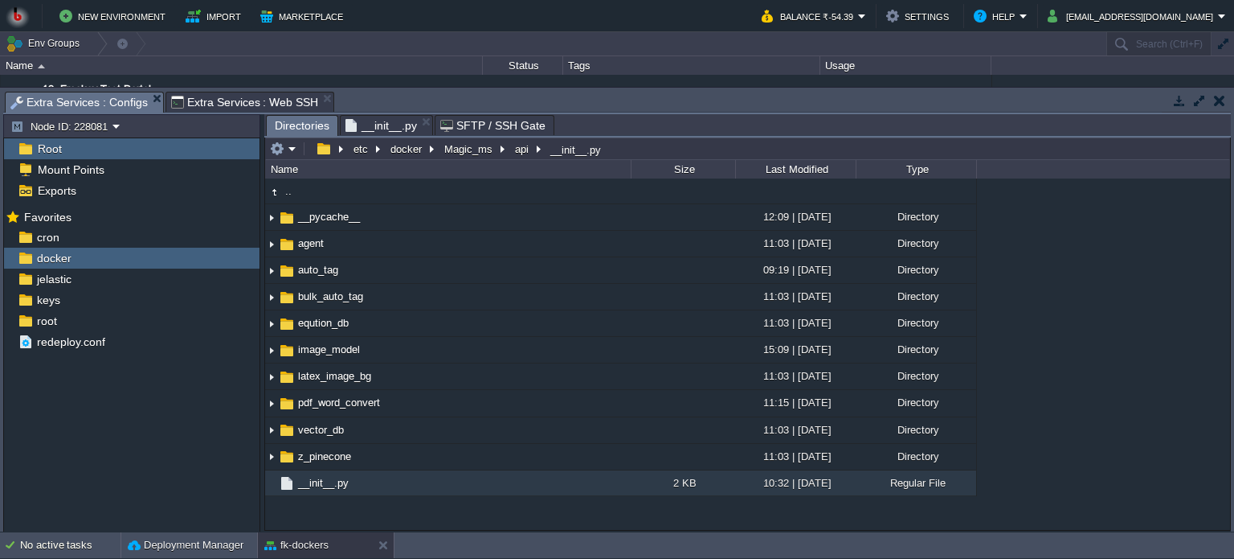
click at [302, 125] on span "Directories" at bounding box center [302, 126] width 55 height 20
click at [411, 151] on button "docker" at bounding box center [407, 148] width 38 height 14
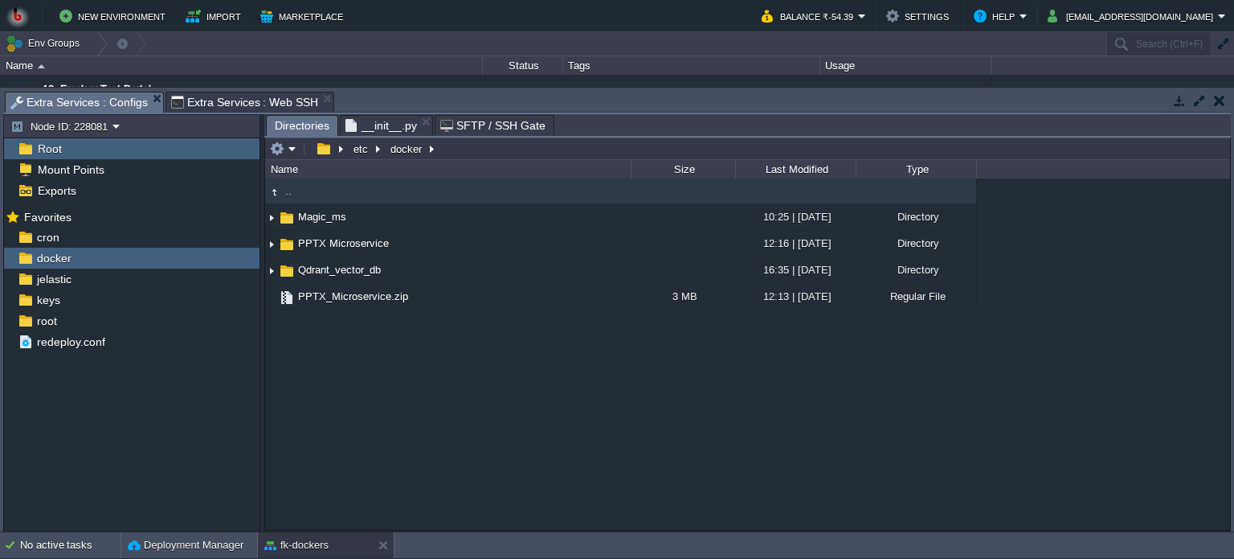
type input "/etc/docker"
click at [466, 145] on input "/etc/docker" at bounding box center [747, 148] width 965 height 23
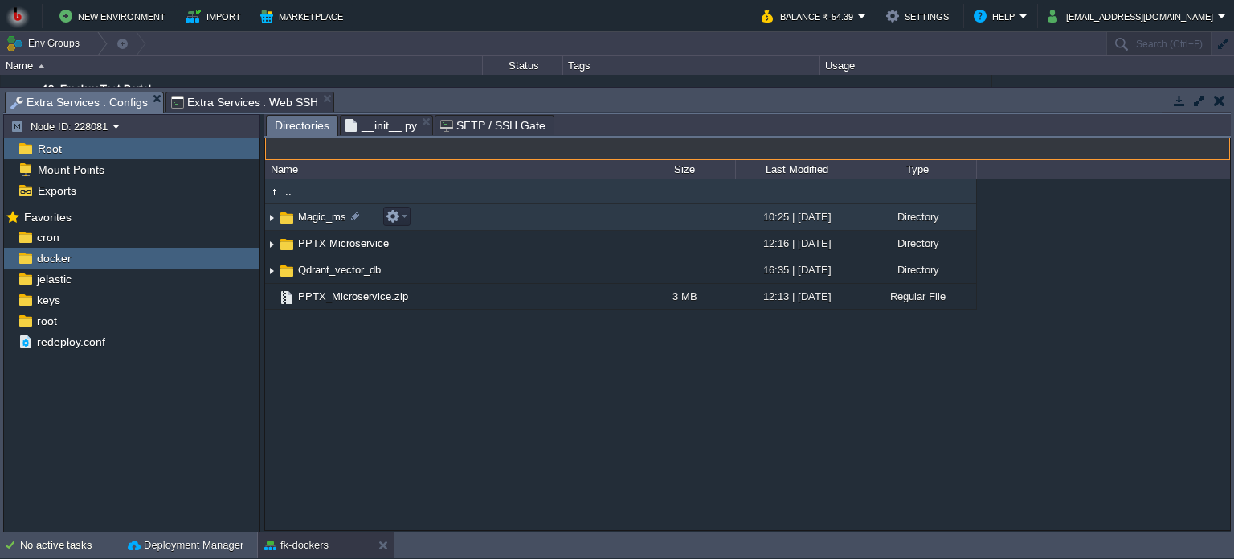
click at [460, 224] on td "Magic_ms" at bounding box center [448, 217] width 366 height 27
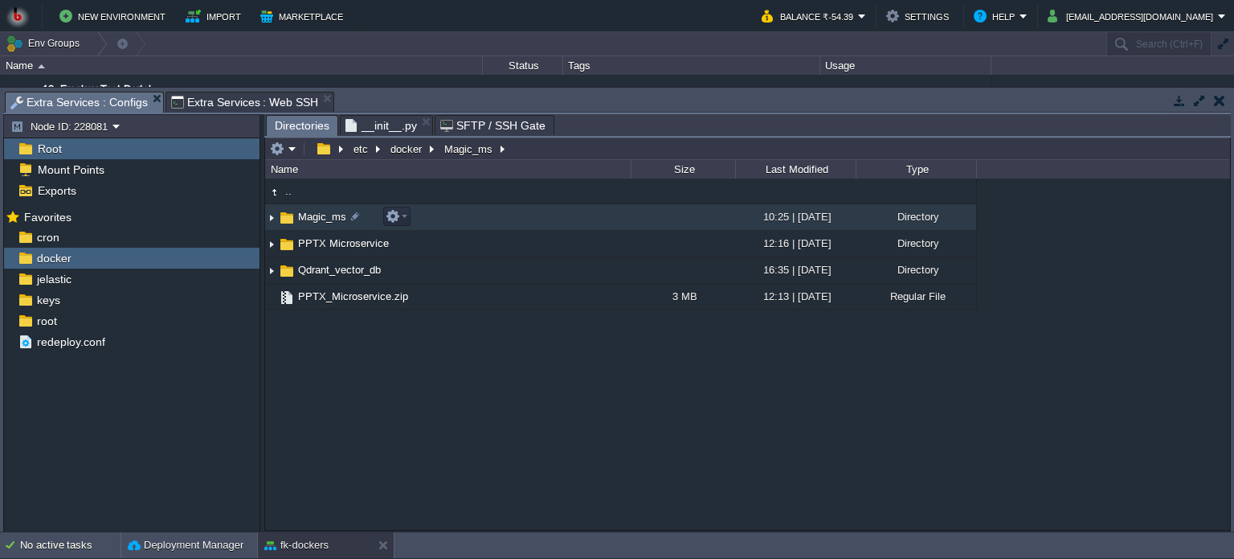
click at [460, 224] on td "Magic_ms" at bounding box center [448, 217] width 366 height 27
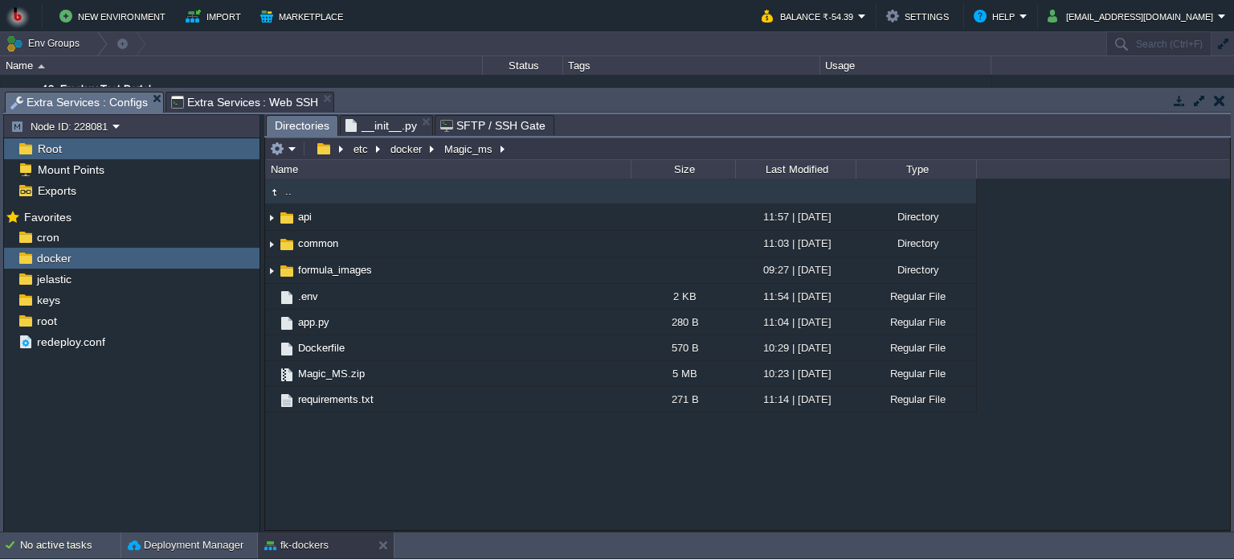
type input "/etc/docker/Magic_ms"
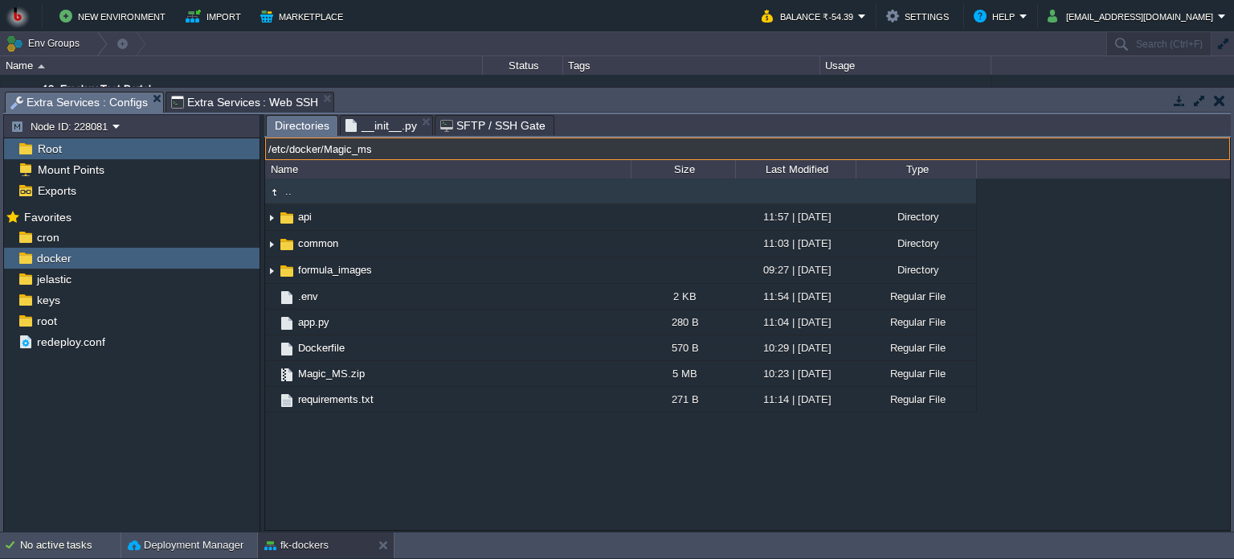
click at [529, 145] on input "/etc/docker/Magic_ms" at bounding box center [747, 148] width 965 height 23
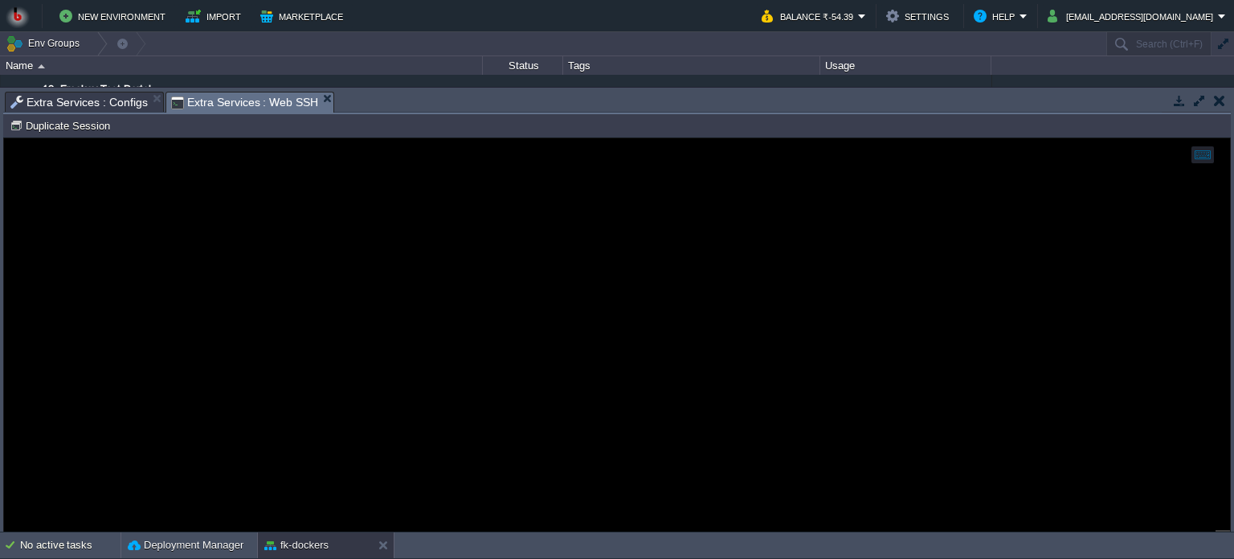
click at [217, 98] on span "Extra Services : Web SSH" at bounding box center [245, 102] width 148 height 20
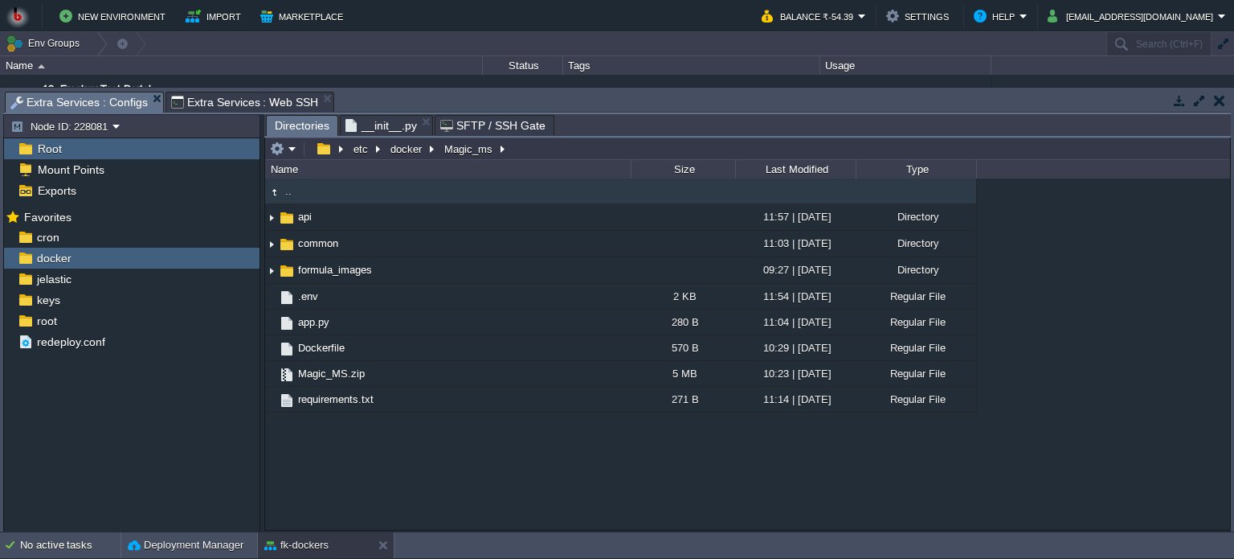
click at [90, 101] on span "Extra Services : Configs" at bounding box center [78, 102] width 137 height 20
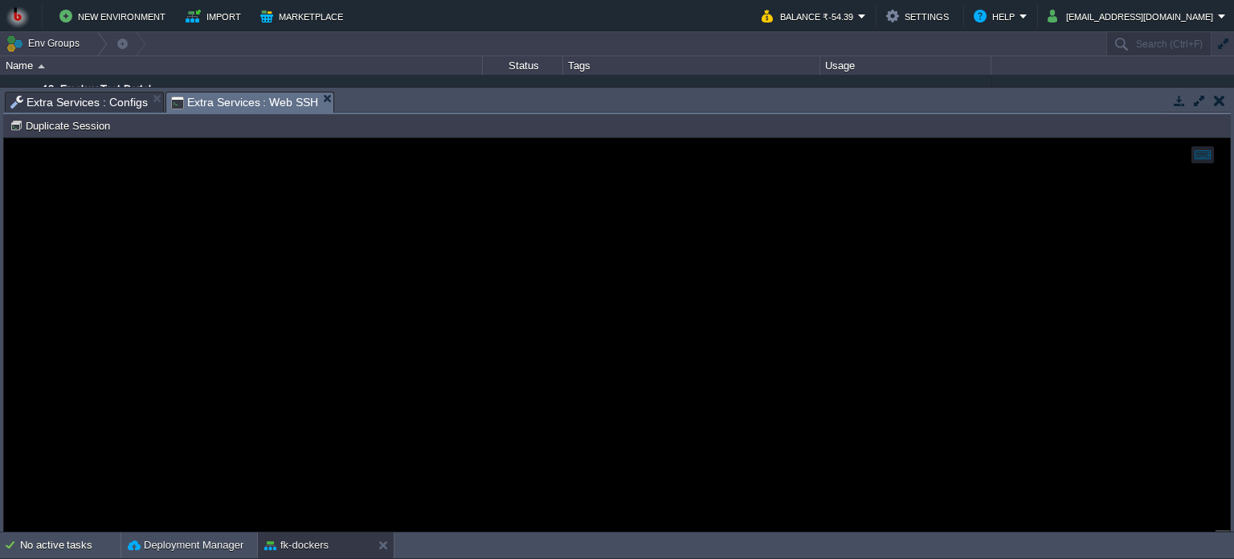
click at [207, 98] on span "Extra Services : Web SSH" at bounding box center [245, 102] width 148 height 20
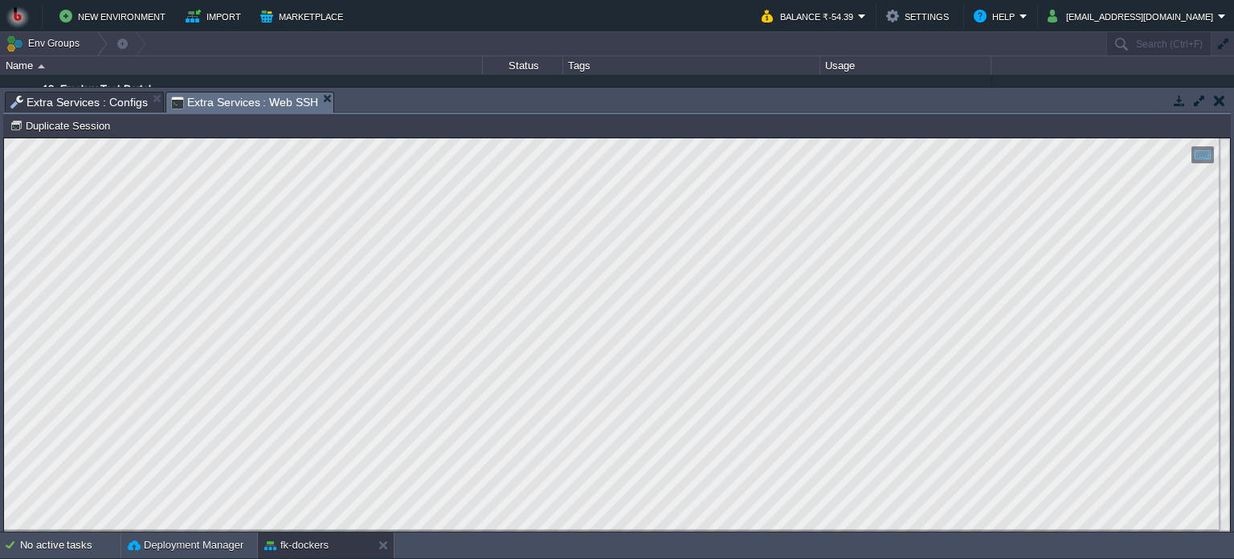
click at [4, 138] on html "Copy: Ctrl + Shift + C Paste: Ctrl + V Settings: Ctrl + Shift + Alt 0" at bounding box center [617, 138] width 1226 height 0
click at [393, 138] on html "Copy: Ctrl + Shift + C Paste: Ctrl + V Settings: Ctrl + Shift + Alt 0" at bounding box center [617, 138] width 1226 height 0
click at [516, 530] on div at bounding box center [617, 334] width 1226 height 393
click at [392, 138] on html "Copy: Ctrl + Shift + C Paste: Ctrl + V Settings: Ctrl + Shift + Alt 0" at bounding box center [617, 138] width 1226 height 0
click at [4, 138] on html "Copy: Ctrl + Shift + C Paste: Ctrl + V Settings: Ctrl + Shift + Alt 0" at bounding box center [617, 138] width 1226 height 0
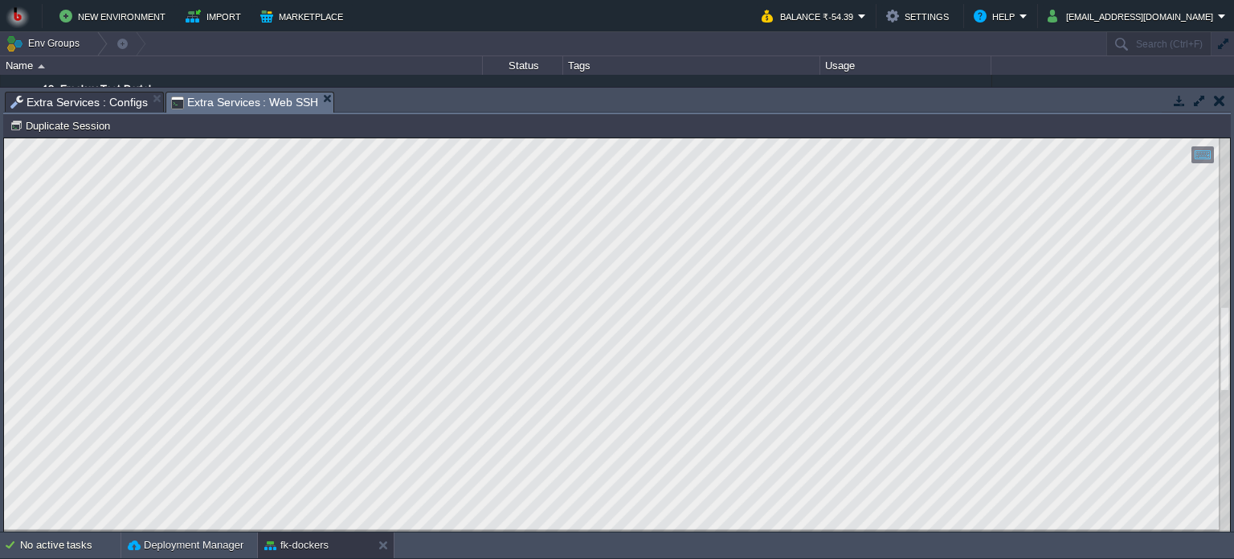
click at [4, 138] on html "Copy: Ctrl + Shift + C Paste: Ctrl + V Settings: Ctrl + Shift + Alt 0" at bounding box center [617, 138] width 1226 height 0
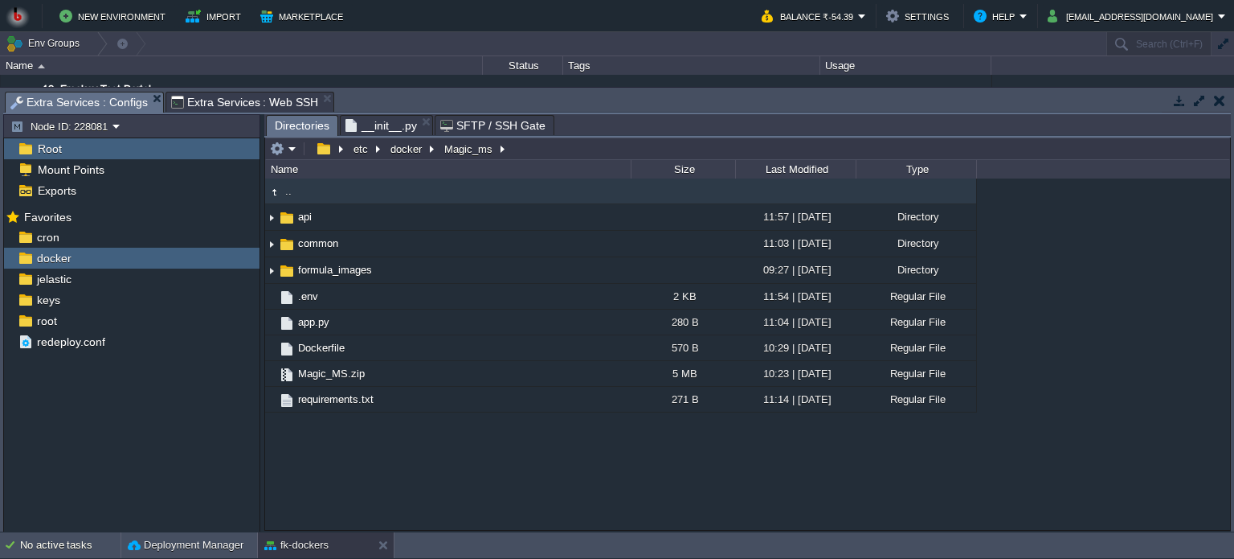
click at [71, 104] on span "Extra Services : Configs" at bounding box center [78, 102] width 137 height 20
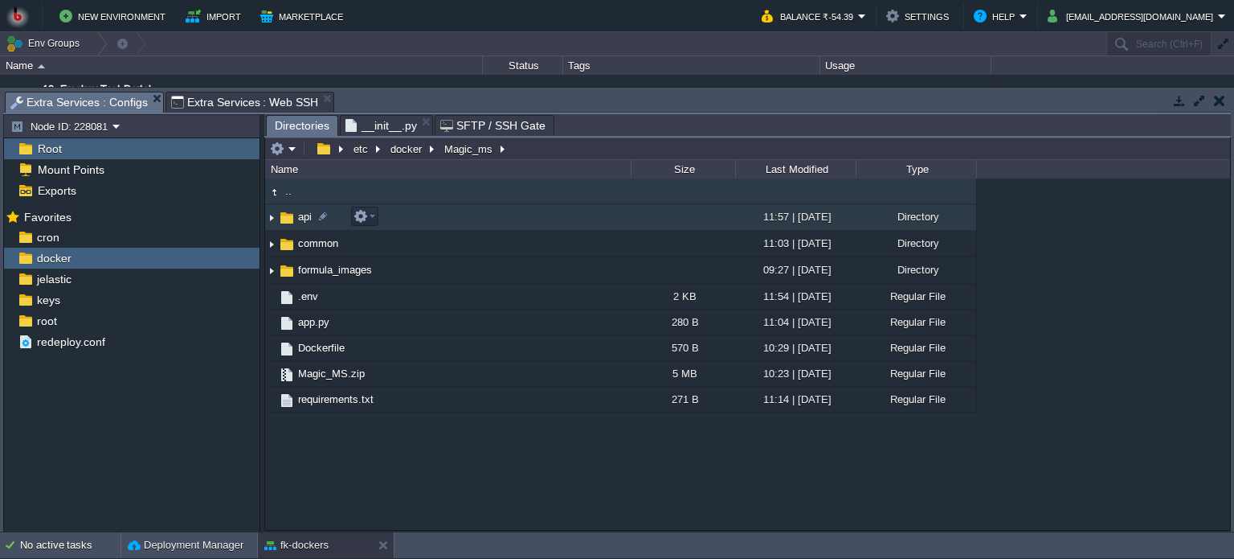
click at [540, 223] on td "api" at bounding box center [448, 217] width 366 height 27
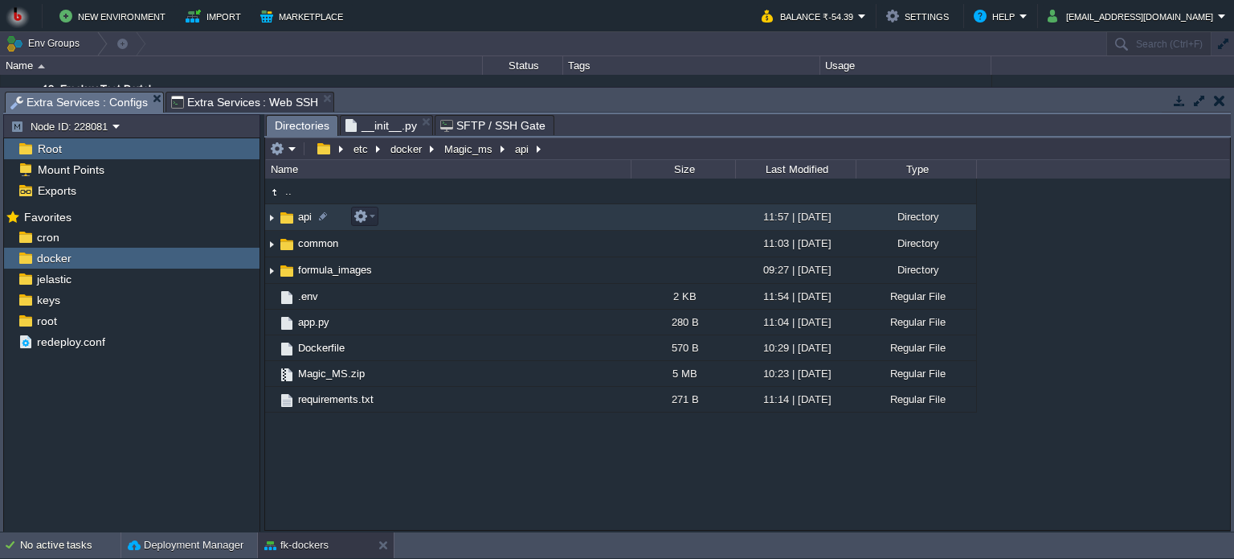
click at [540, 223] on td "api" at bounding box center [448, 217] width 366 height 27
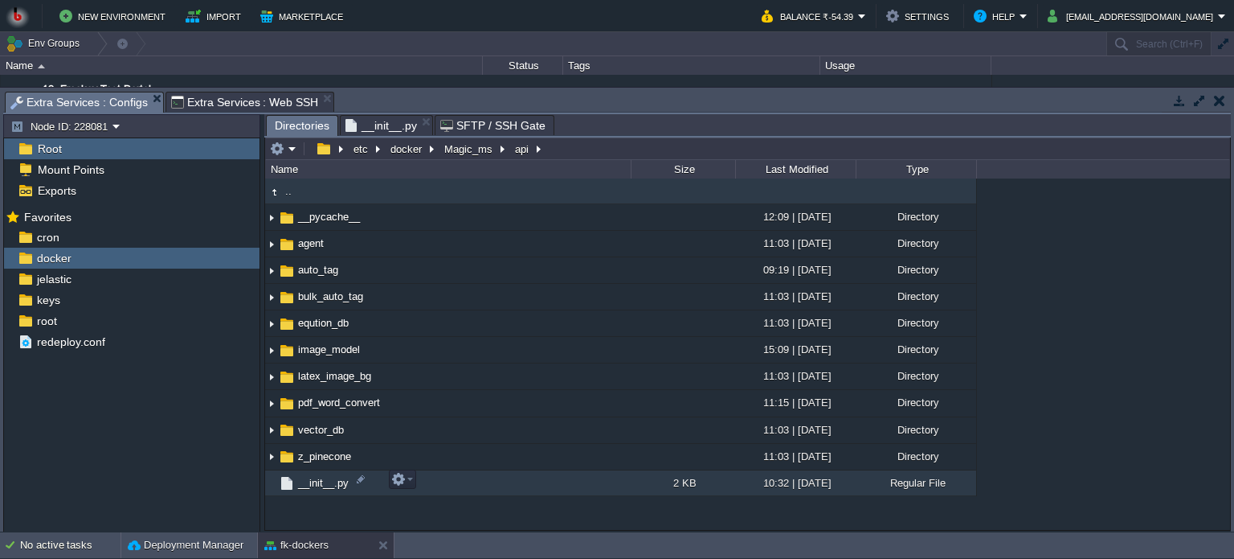
click at [546, 481] on td "__init__.py" at bounding box center [448, 483] width 366 height 26
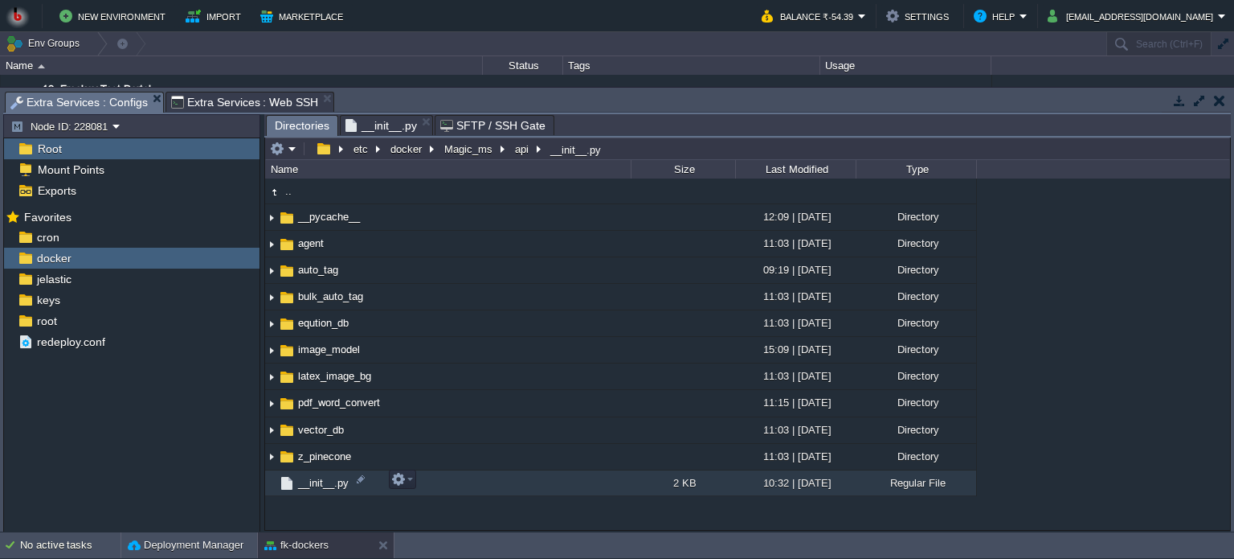
click at [546, 481] on td "__init__.py" at bounding box center [448, 483] width 366 height 26
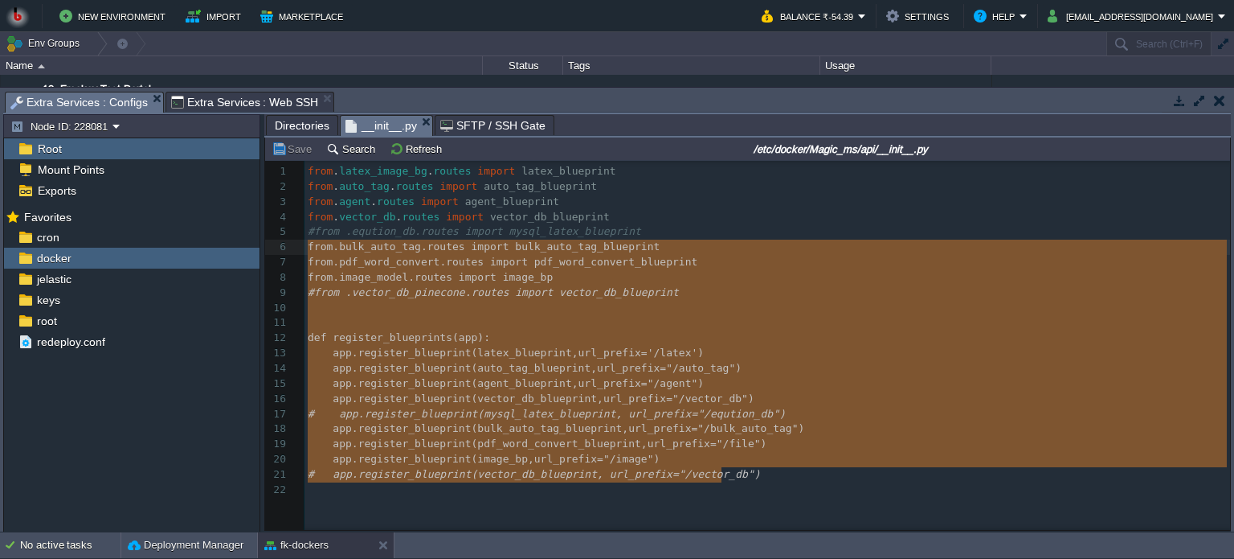
type textarea "-"
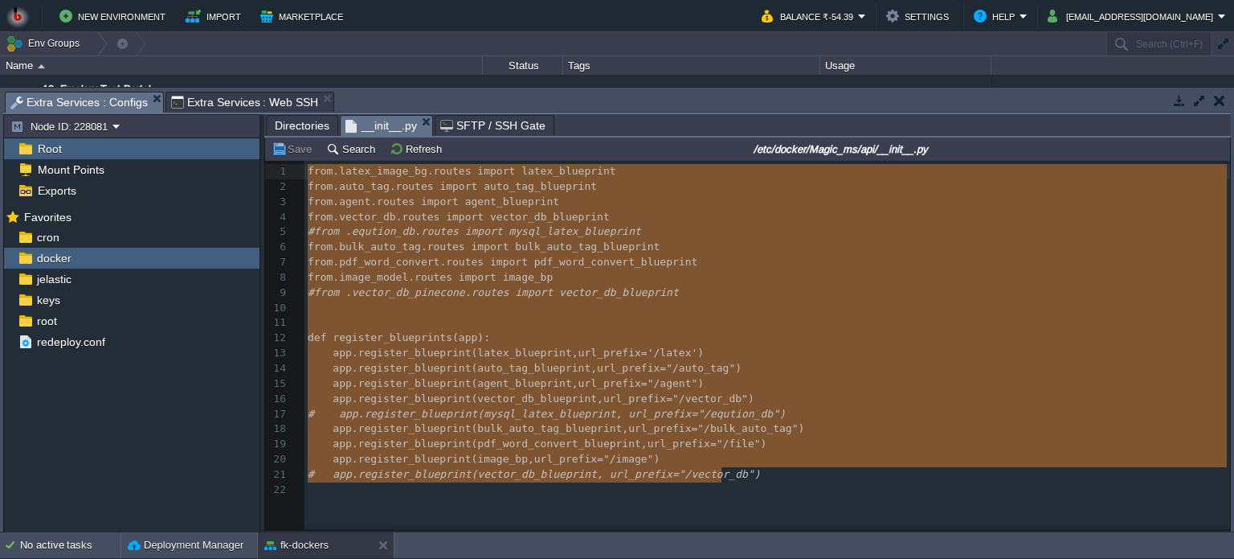
drag, startPoint x: 733, startPoint y: 475, endPoint x: 444, endPoint y: 250, distance: 365.9
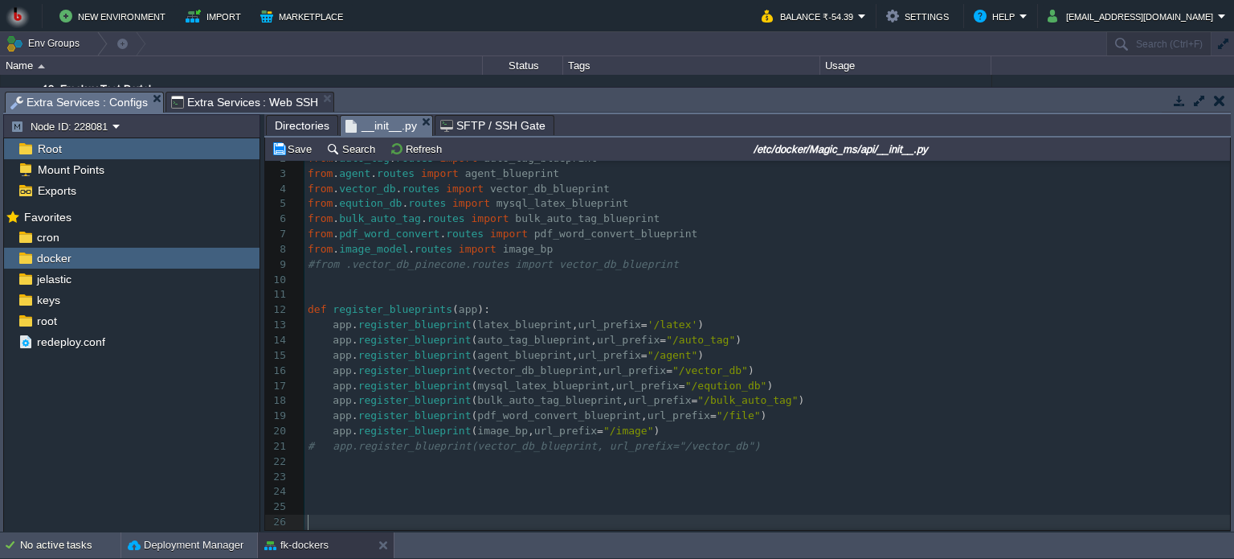
scroll to position [0, 0]
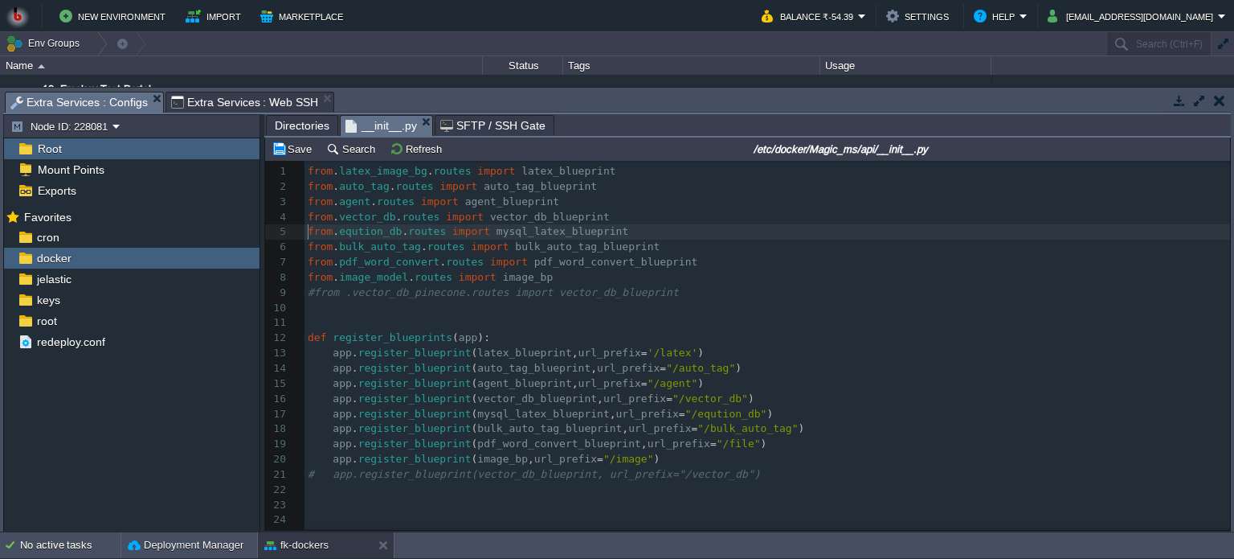
click at [306, 230] on pre "from . eqution_db . routes import mysql_latex_blueprint" at bounding box center [768, 231] width 926 height 15
type textarea "#"
click at [321, 417] on div "x 1 from . latex_image_bg . routes import latex_blueprint 2 from . auto_tag . r…" at bounding box center [768, 368] width 926 height 409
type textarea "#"
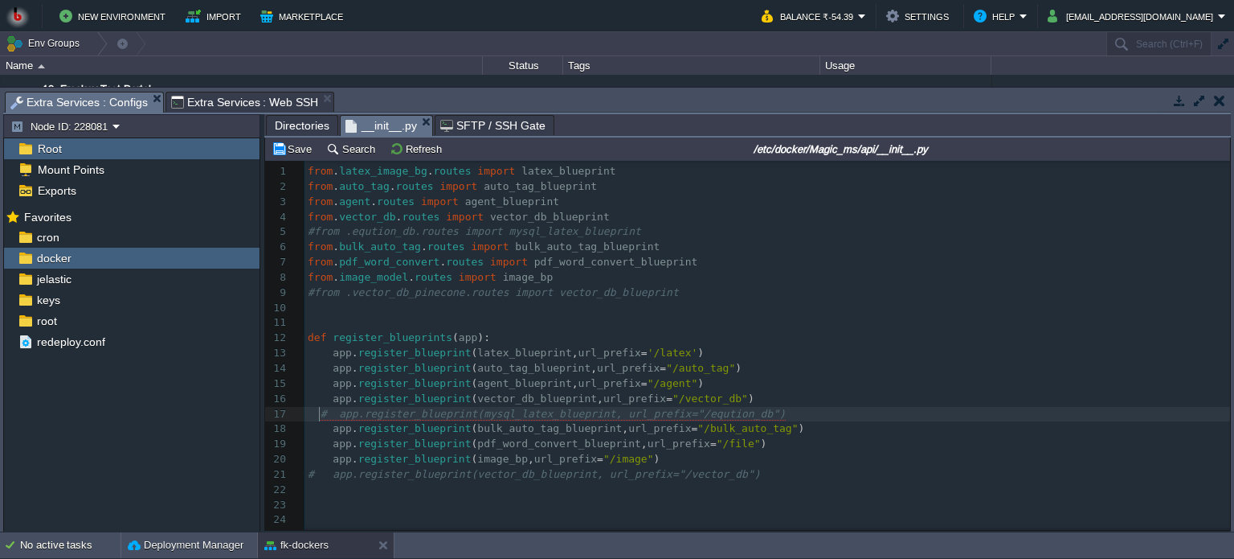
click at [318, 415] on span at bounding box center [314, 413] width 13 height 12
click at [297, 153] on button "Save" at bounding box center [294, 148] width 45 height 14
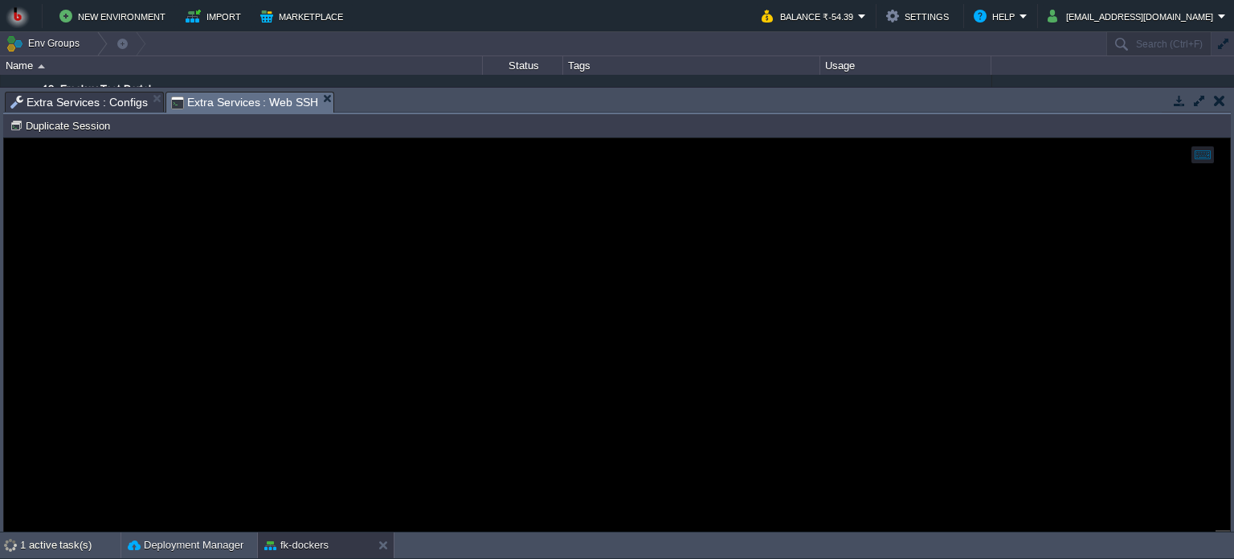
click at [211, 97] on span "Extra Services : Web SSH" at bounding box center [245, 102] width 148 height 20
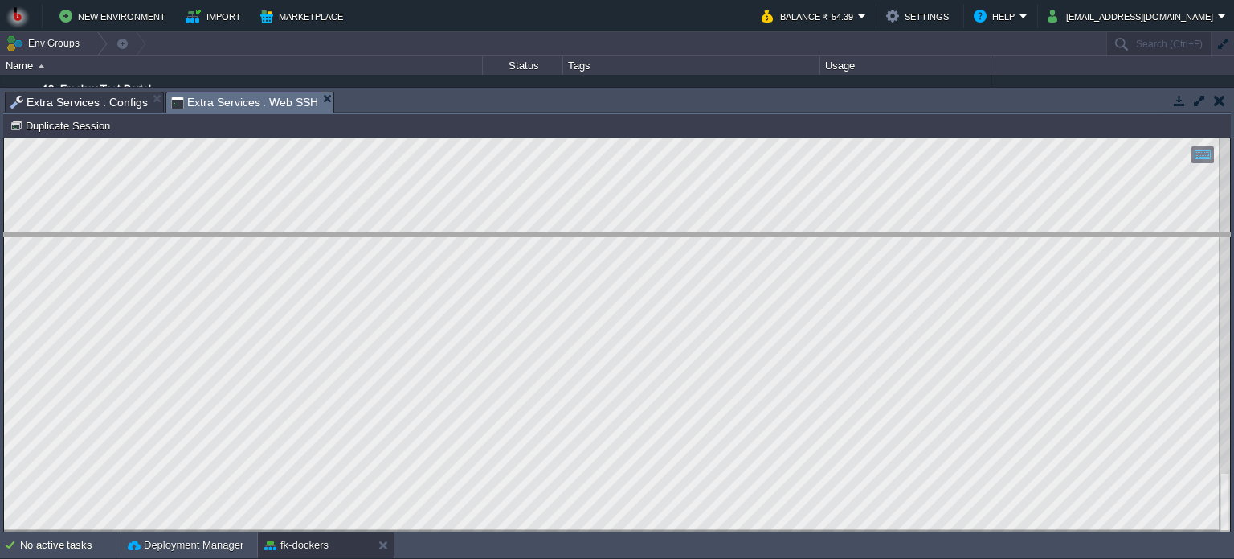
drag, startPoint x: 407, startPoint y: 100, endPoint x: 415, endPoint y: 322, distance: 222.0
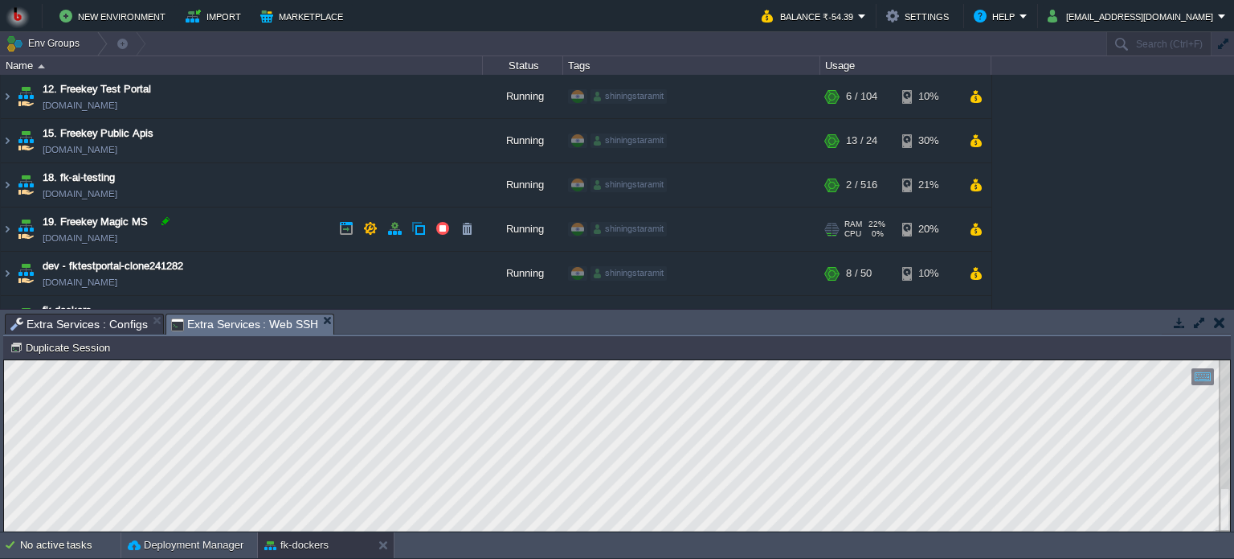
scroll to position [132, 0]
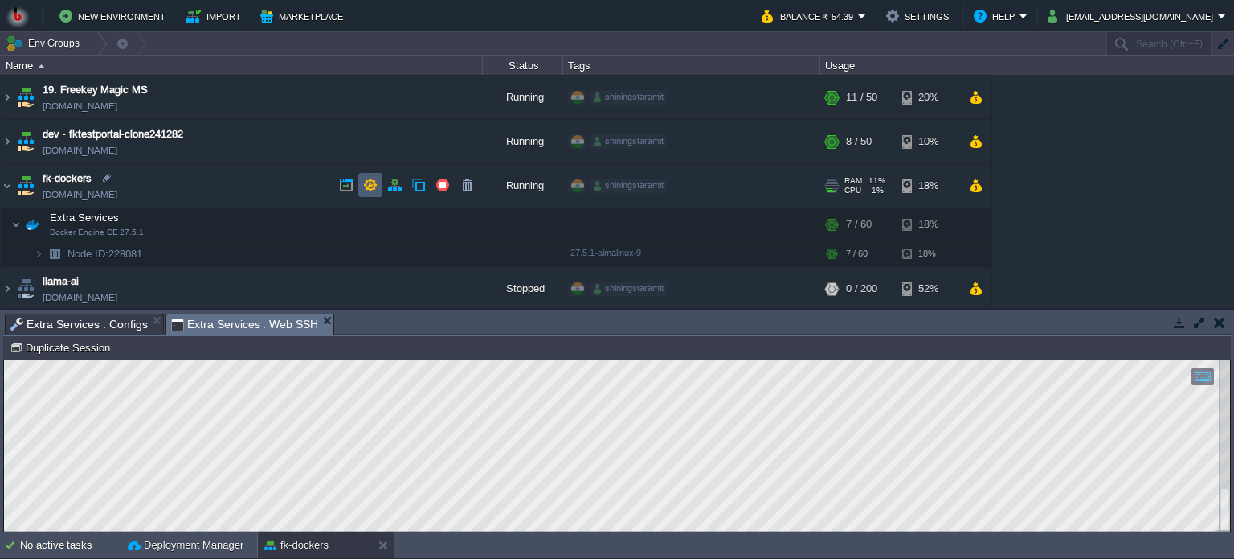
click at [374, 183] on button "button" at bounding box center [370, 185] width 14 height 14
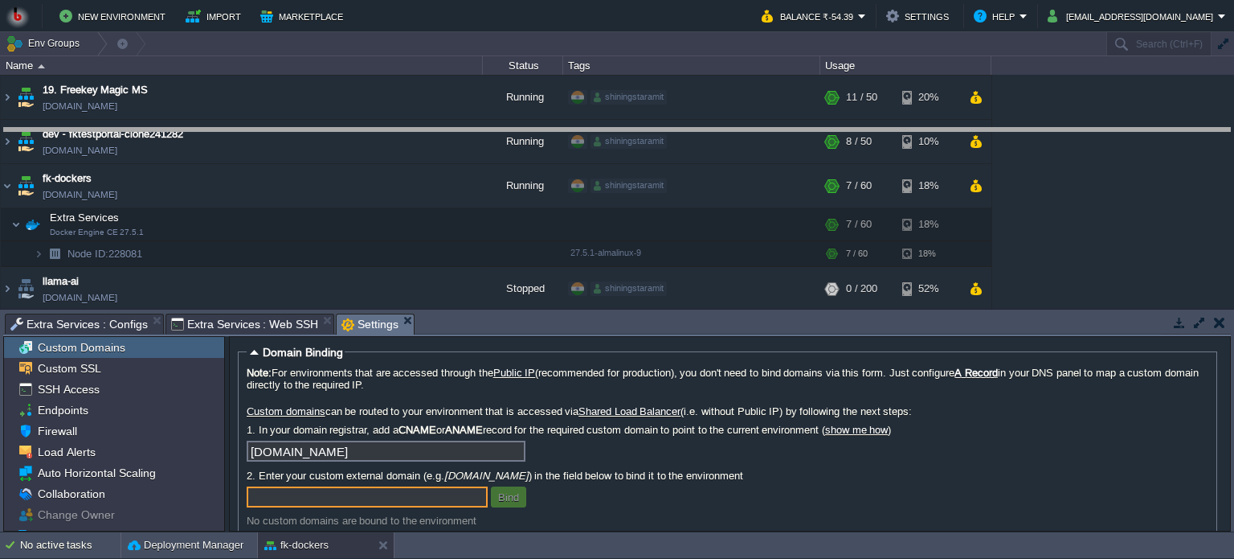
drag, startPoint x: 489, startPoint y: 329, endPoint x: 489, endPoint y: 144, distance: 185.6
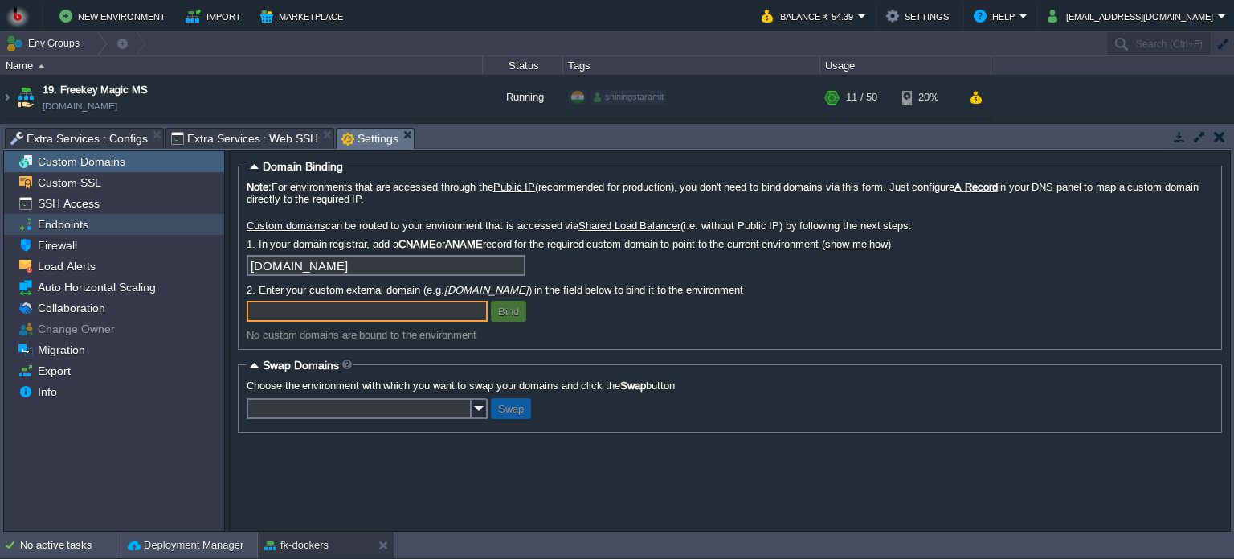
click at [78, 225] on span "Endpoints" at bounding box center [63, 224] width 56 height 14
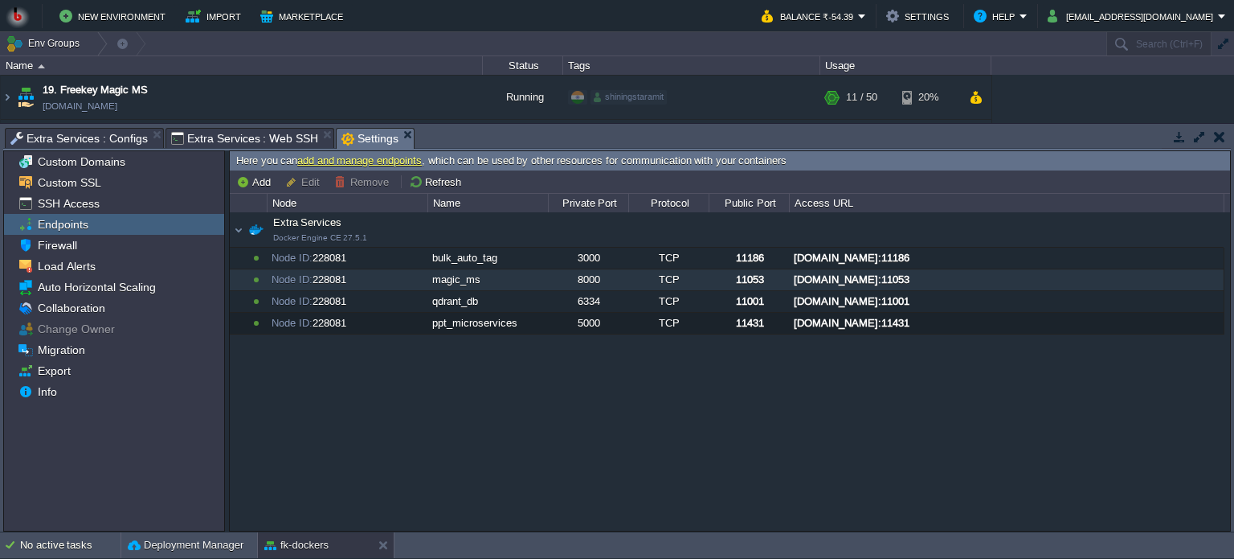
click at [923, 279] on div "[DOMAIN_NAME]:11053" at bounding box center [1006, 279] width 433 height 21
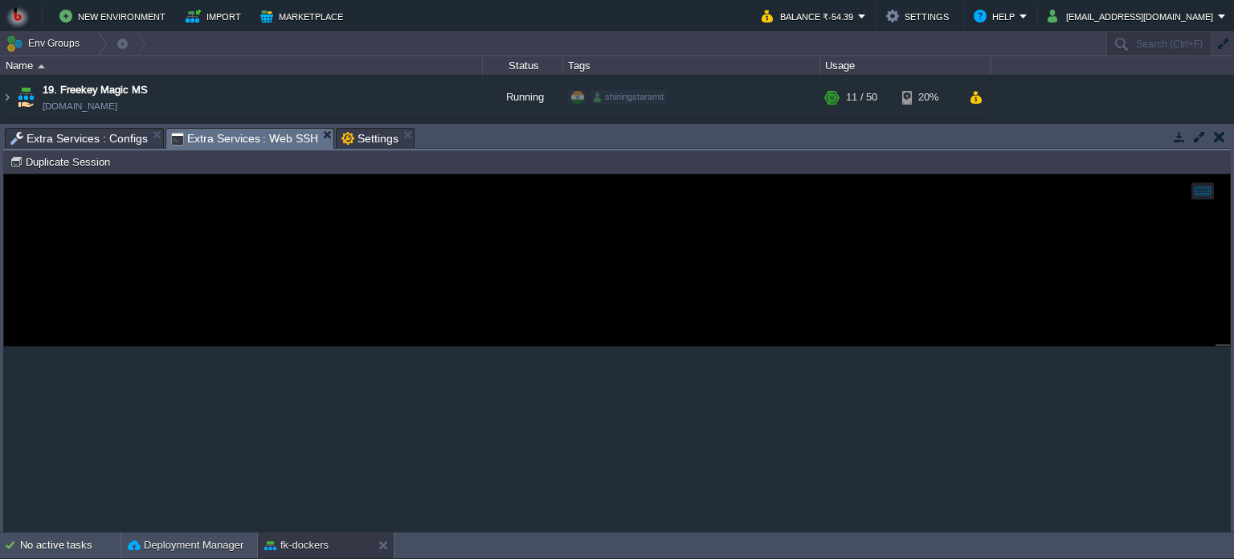
click at [225, 132] on span "Extra Services : Web SSH" at bounding box center [245, 139] width 148 height 20
